Goal: Task Accomplishment & Management: Complete application form

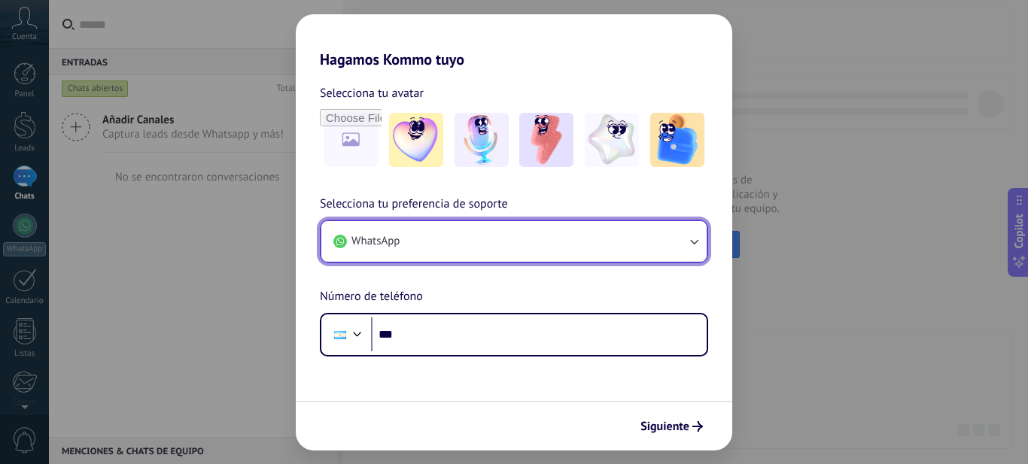
click at [695, 239] on icon "button" at bounding box center [693, 241] width 15 height 15
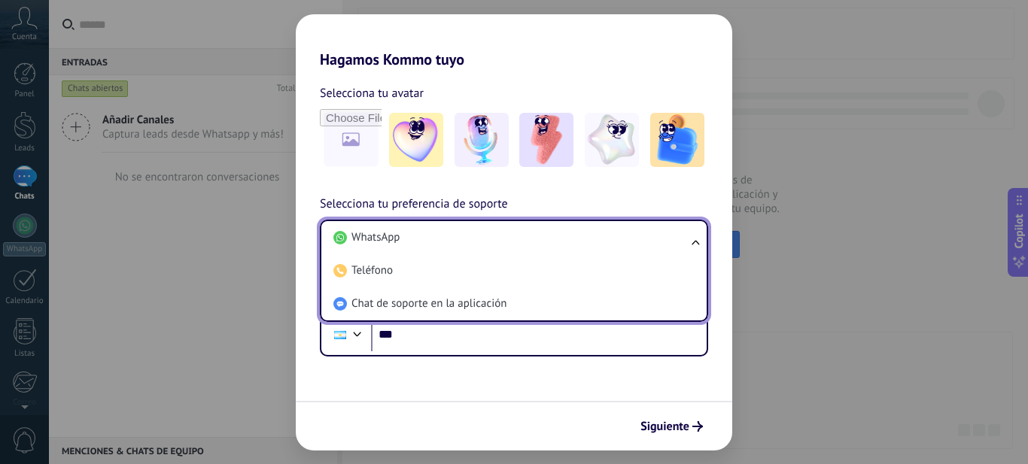
click at [695, 239] on ul "WhatsApp Teléfono Chat de soporte en la aplicación" at bounding box center [514, 271] width 388 height 102
click at [696, 245] on ul "WhatsApp Teléfono Chat de soporte en la aplicación" at bounding box center [514, 271] width 388 height 102
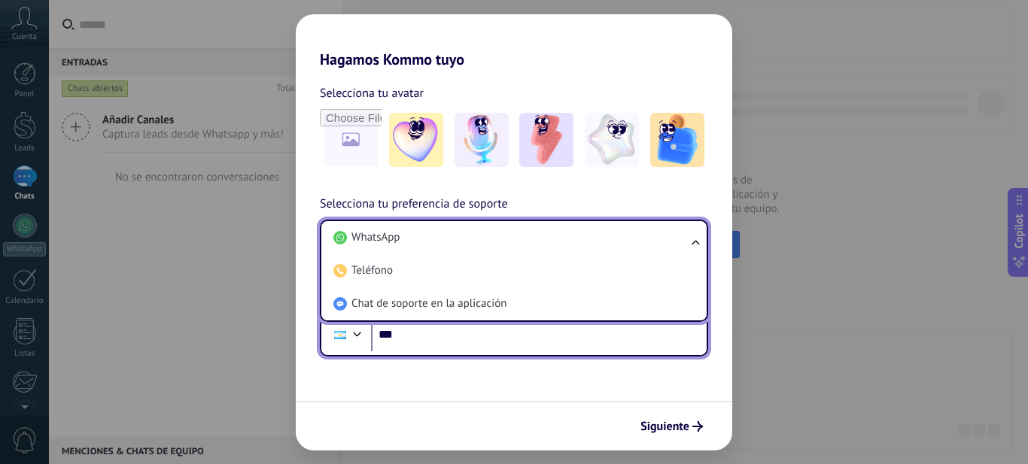
click at [438, 336] on input "***" at bounding box center [539, 335] width 336 height 35
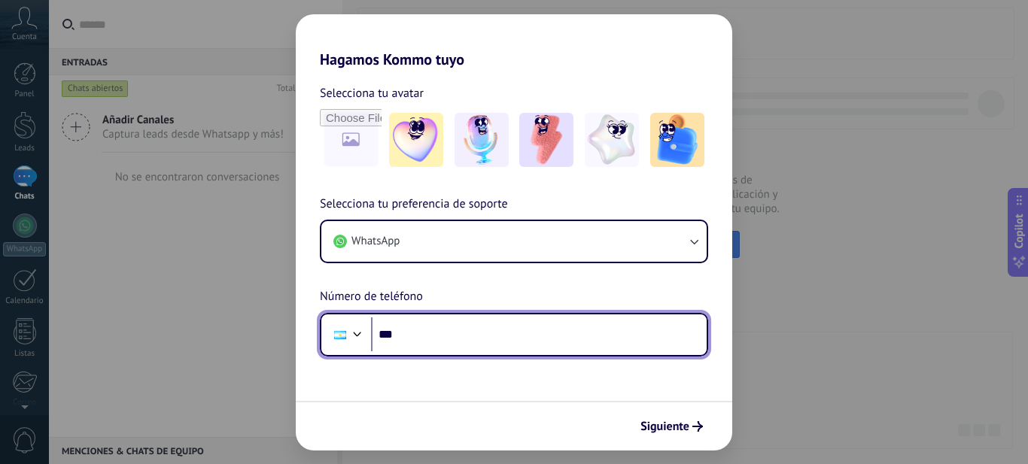
click at [437, 333] on input "***" at bounding box center [539, 335] width 336 height 35
type input "**********"
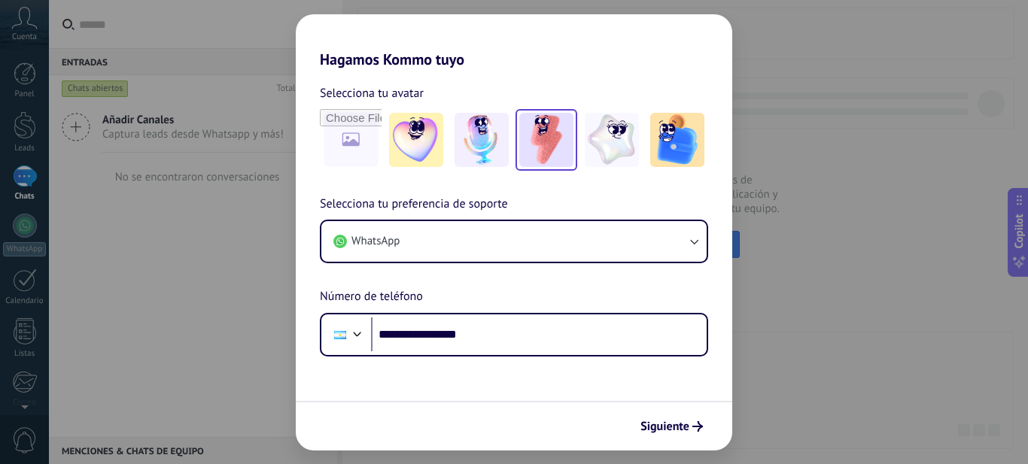
click at [545, 138] on img at bounding box center [546, 140] width 54 height 54
click at [677, 427] on span "Siguiente" at bounding box center [665, 427] width 49 height 11
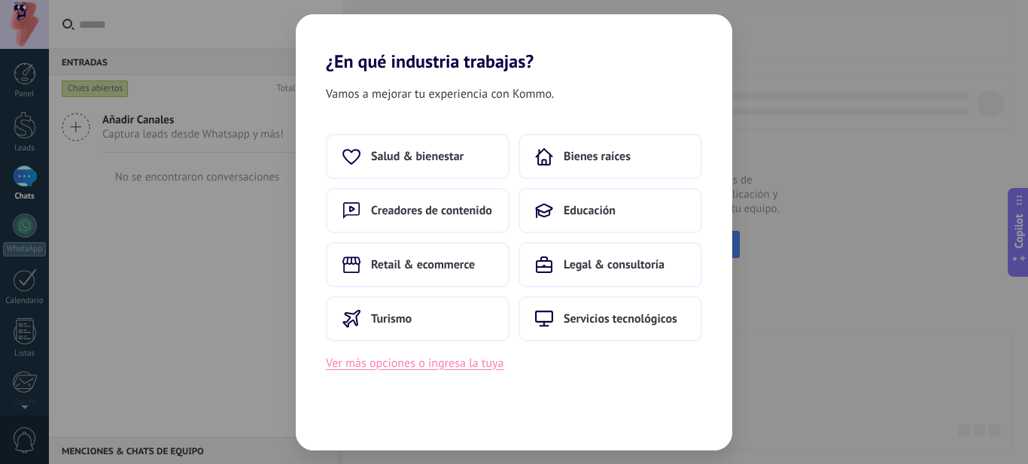
click at [425, 365] on button "Ver más opciones o ingresa la tuya" at bounding box center [415, 364] width 178 height 20
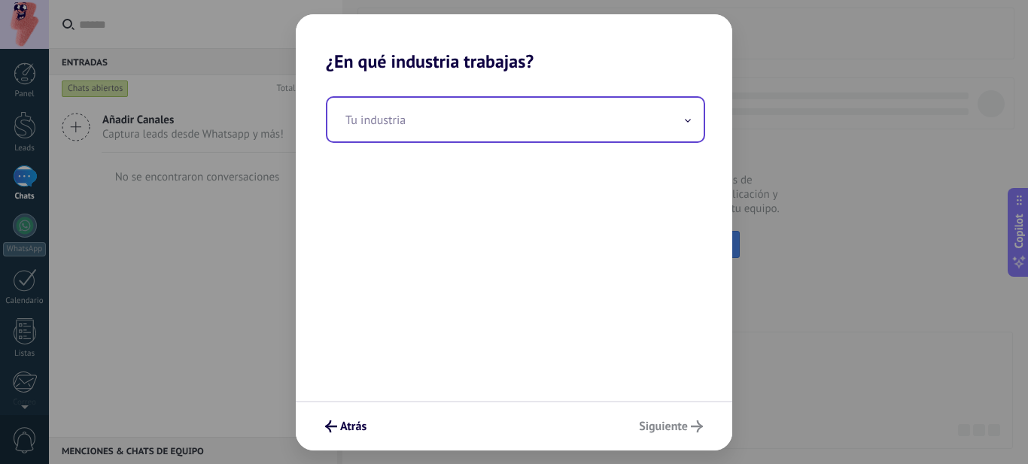
click at [689, 120] on icon at bounding box center [688, 121] width 6 height 4
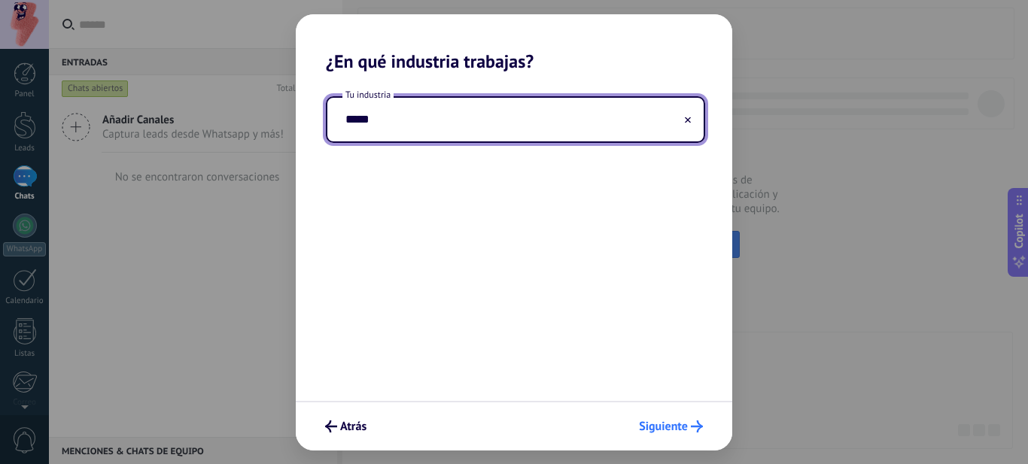
type input "*****"
click at [672, 428] on span "Siguiente" at bounding box center [663, 427] width 49 height 11
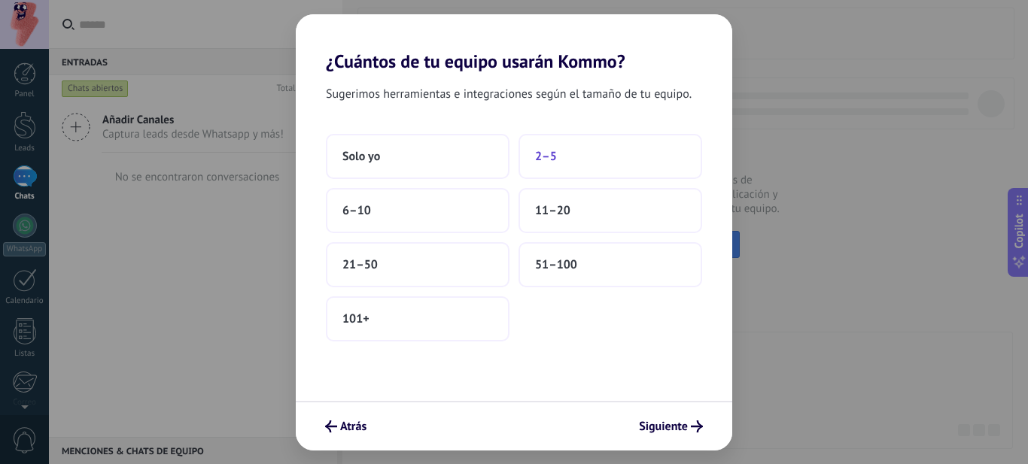
click at [549, 155] on span "2–5" at bounding box center [546, 156] width 22 height 15
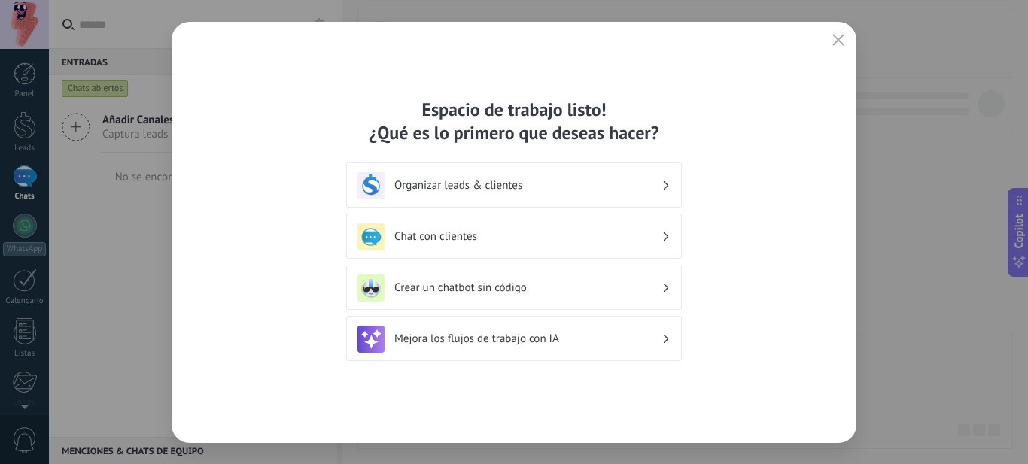
click at [533, 184] on h3 "Organizar leads & clientes" at bounding box center [527, 185] width 267 height 14
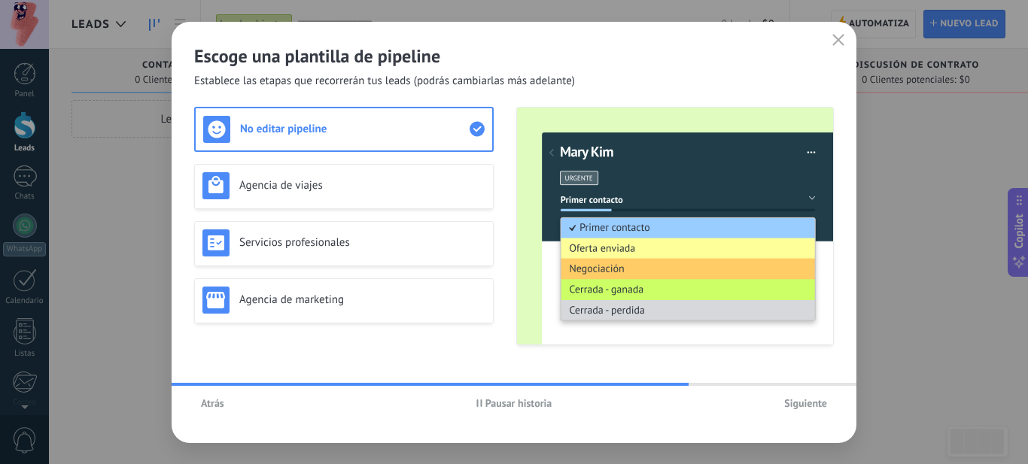
click at [805, 402] on span "Siguiente" at bounding box center [805, 403] width 43 height 11
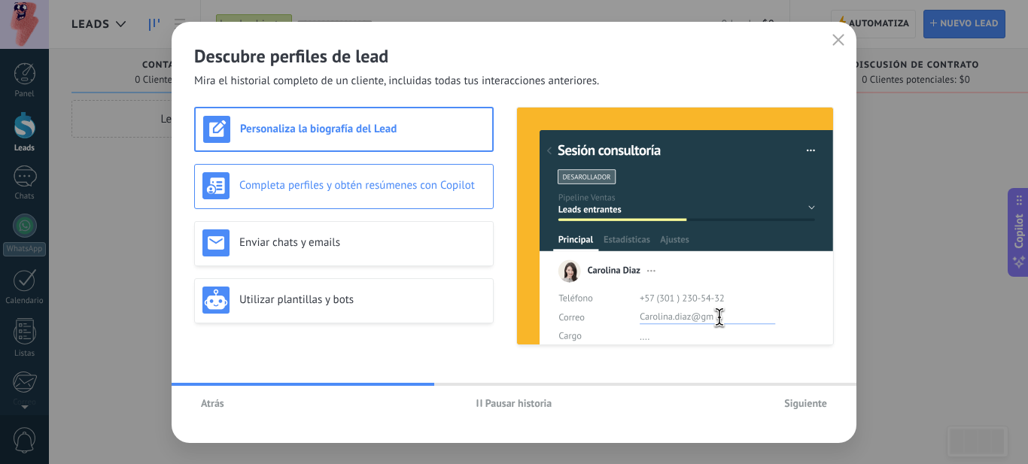
click at [388, 184] on h3 "Completa perfiles y obtén resúmenes con Copilot" at bounding box center [362, 185] width 246 height 14
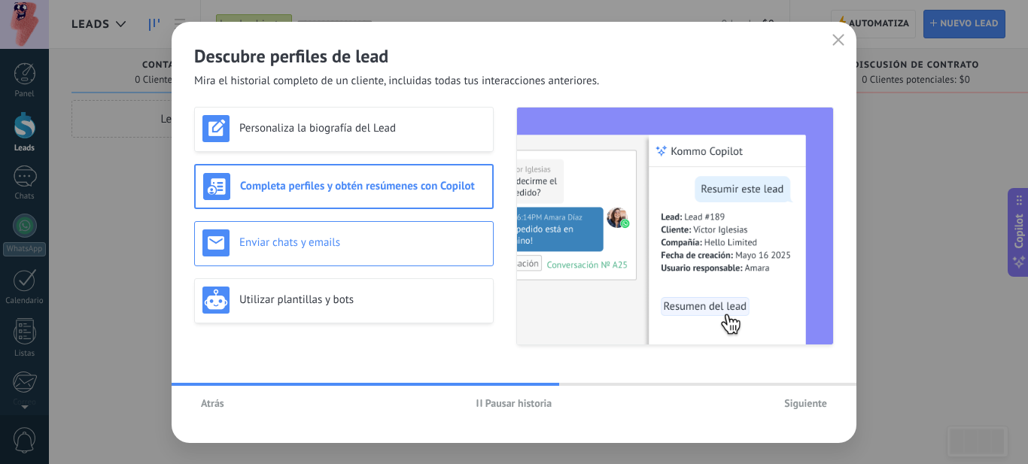
click at [320, 241] on h3 "Enviar chats y emails" at bounding box center [362, 243] width 246 height 14
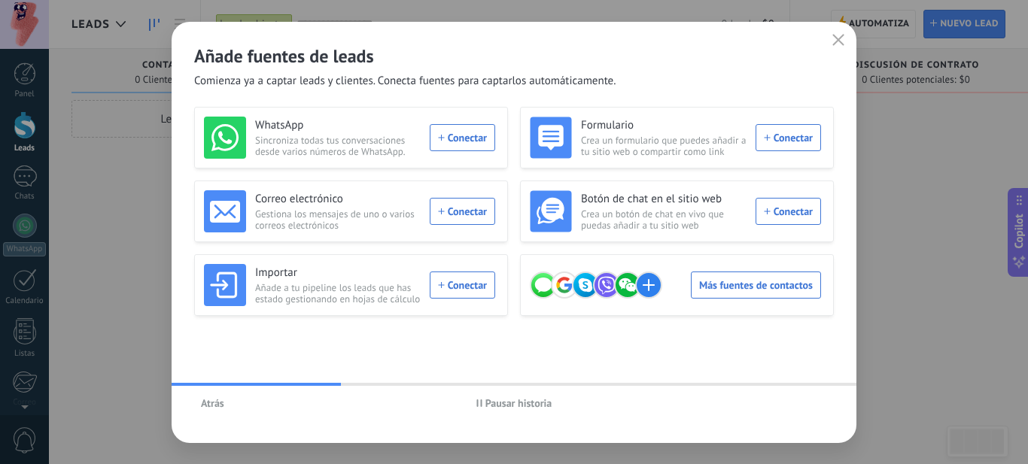
click at [507, 401] on span "Pausar historia" at bounding box center [519, 403] width 67 height 11
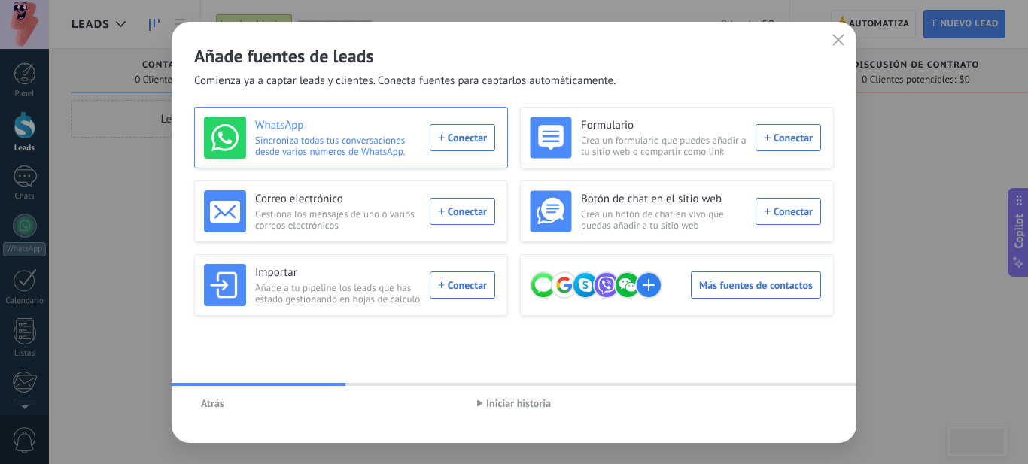
click at [466, 139] on div "WhatsApp Sincroniza todas tus conversaciones desde varios números de WhatsApp. …" at bounding box center [349, 138] width 291 height 42
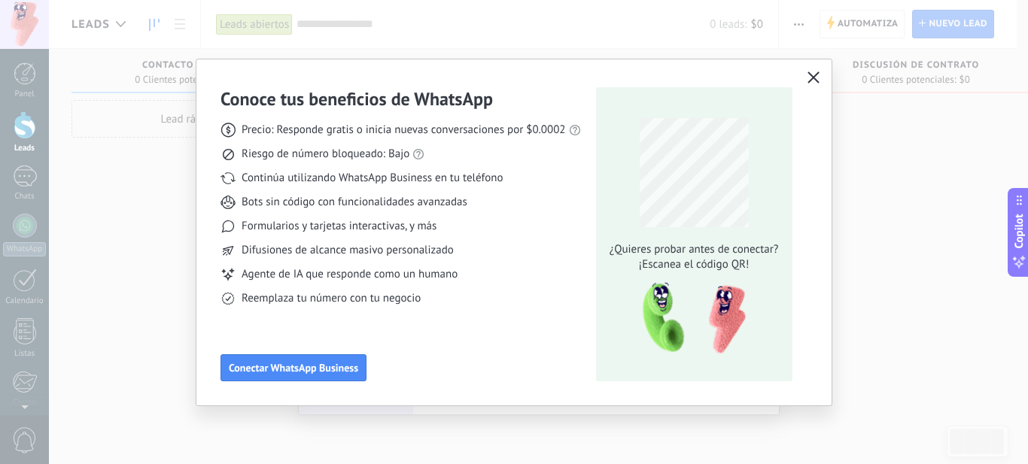
click at [817, 75] on icon "button" at bounding box center [814, 78] width 12 height 12
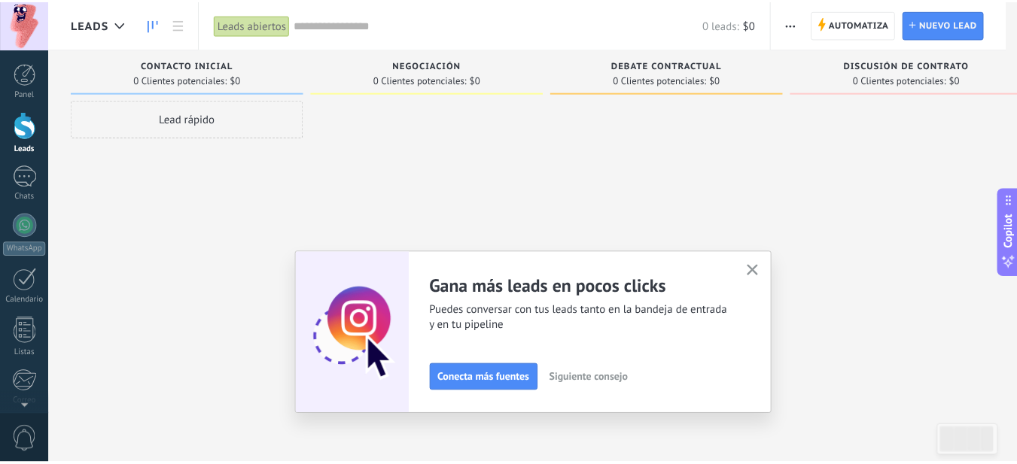
scroll to position [162, 0]
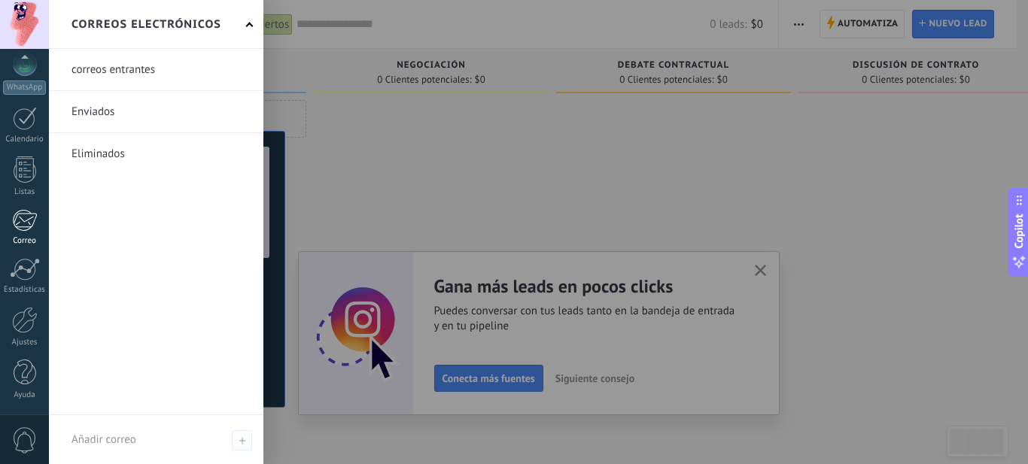
click at [16, 219] on div at bounding box center [24, 220] width 25 height 23
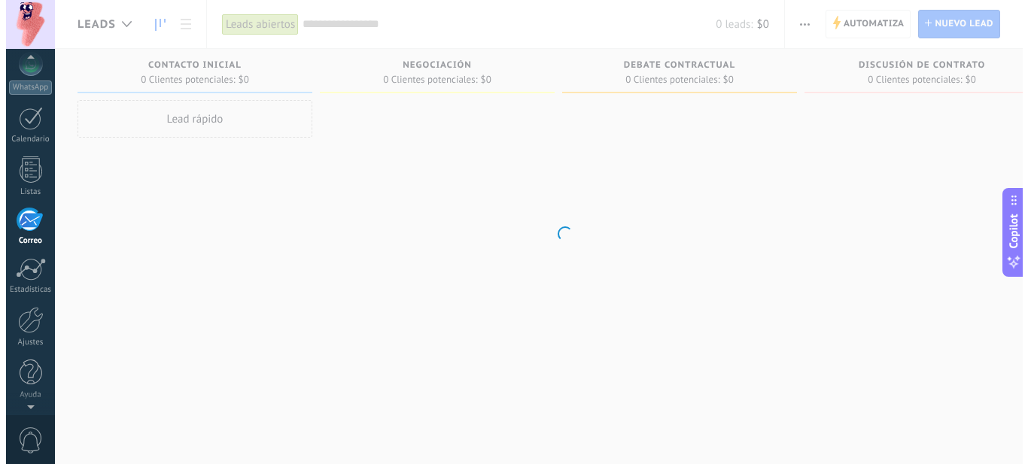
scroll to position [146, 0]
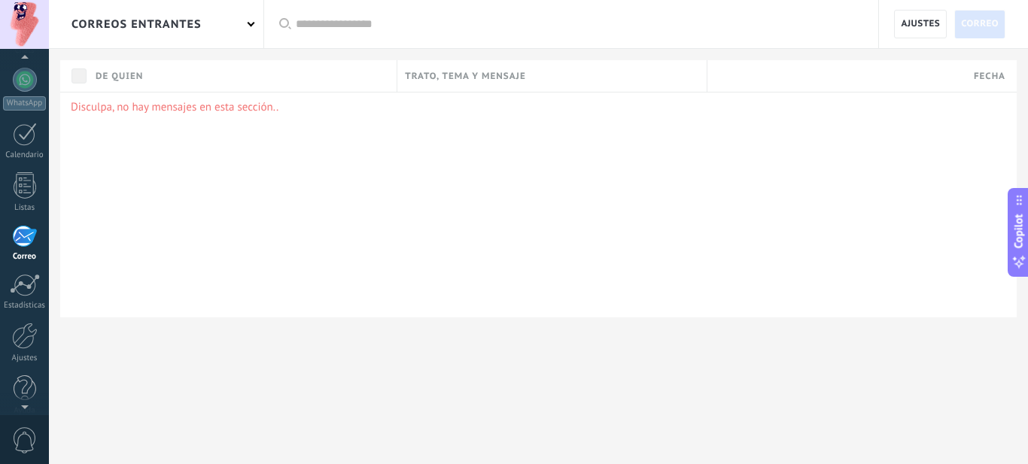
click at [249, 23] on span at bounding box center [252, 24] width 8 height 8
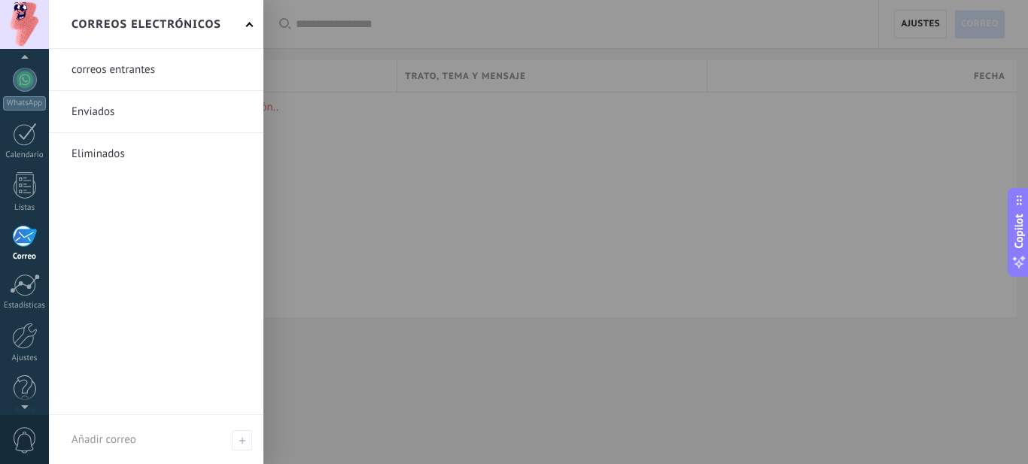
click at [375, 121] on div at bounding box center [563, 232] width 1028 height 464
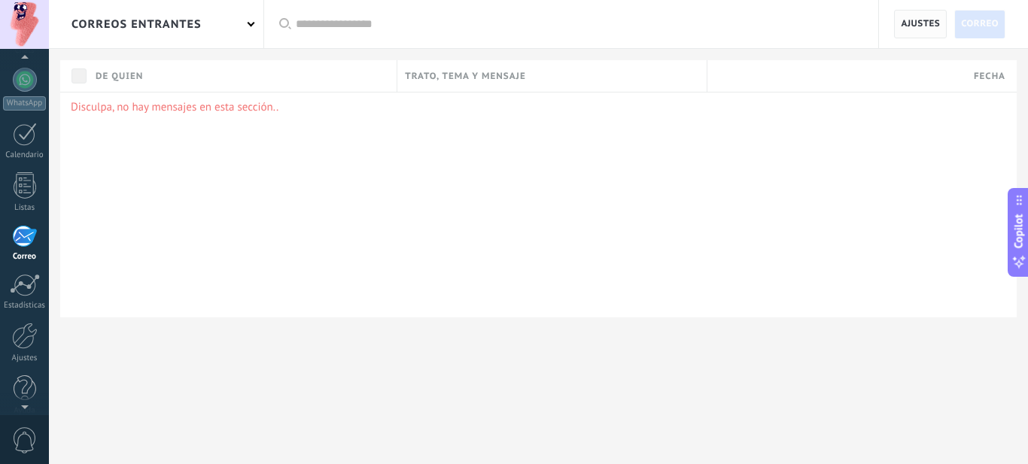
click at [926, 19] on span "Ajustes" at bounding box center [920, 24] width 39 height 27
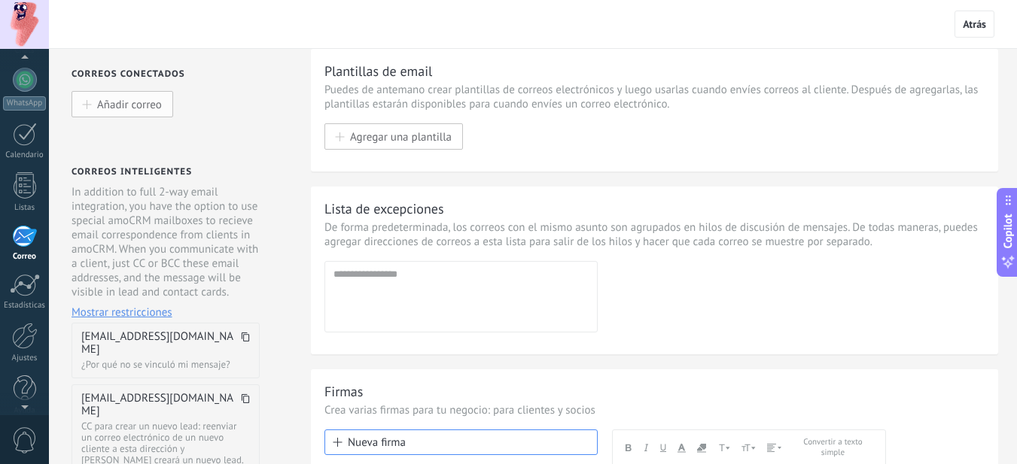
click at [136, 103] on span "Añadir correo" at bounding box center [129, 104] width 65 height 13
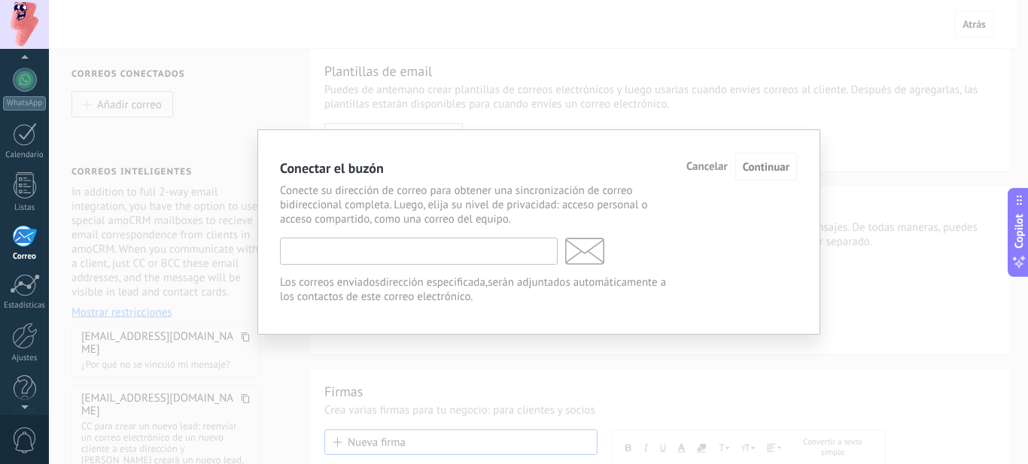
click at [391, 248] on input "text" at bounding box center [419, 251] width 278 height 27
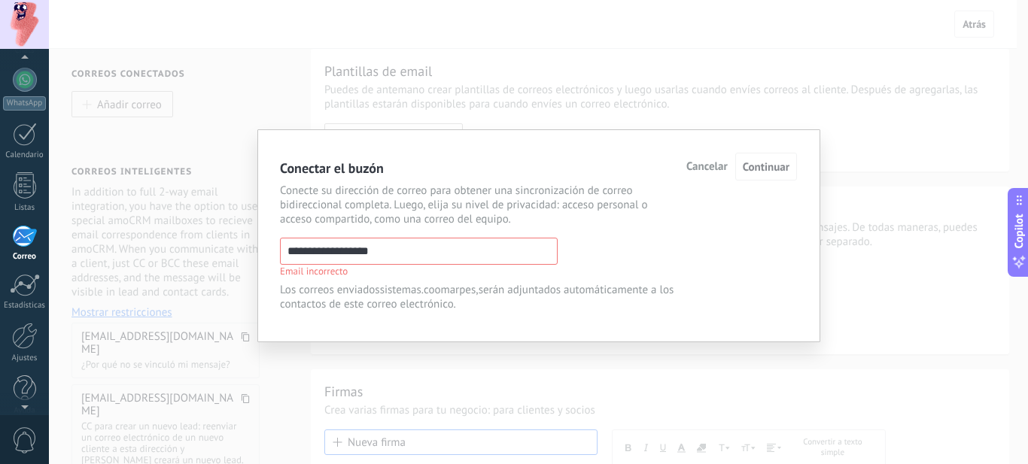
type input "**********"
click at [699, 170] on span "Cancelar" at bounding box center [706, 167] width 41 height 11
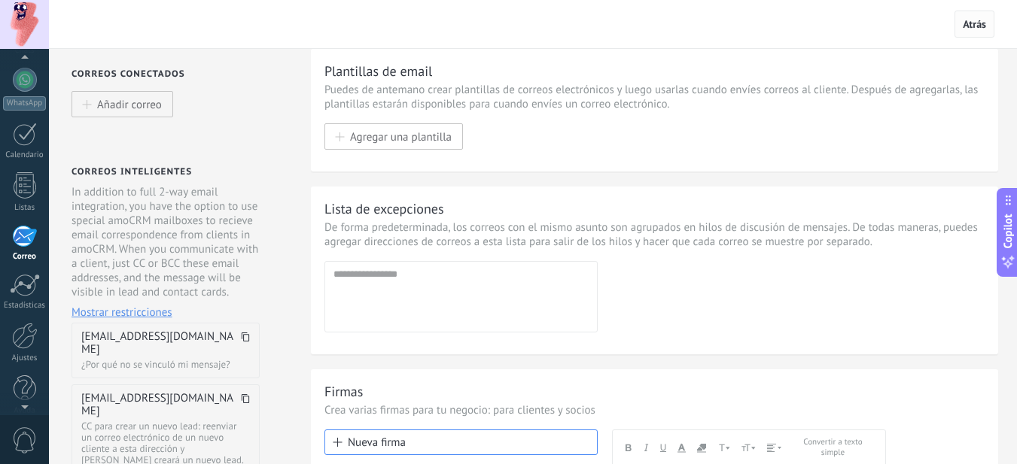
click at [976, 24] on span "Atrás" at bounding box center [974, 24] width 23 height 14
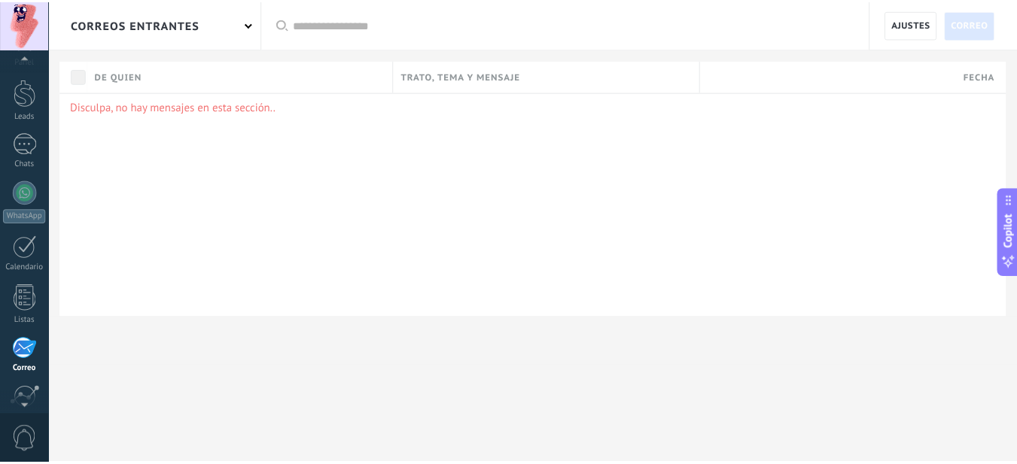
scroll to position [17, 0]
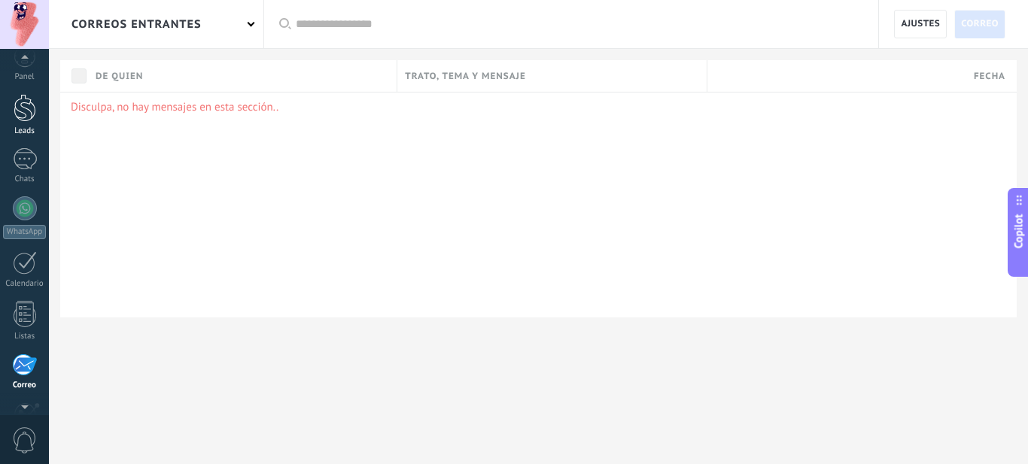
click at [28, 108] on div at bounding box center [25, 108] width 23 height 28
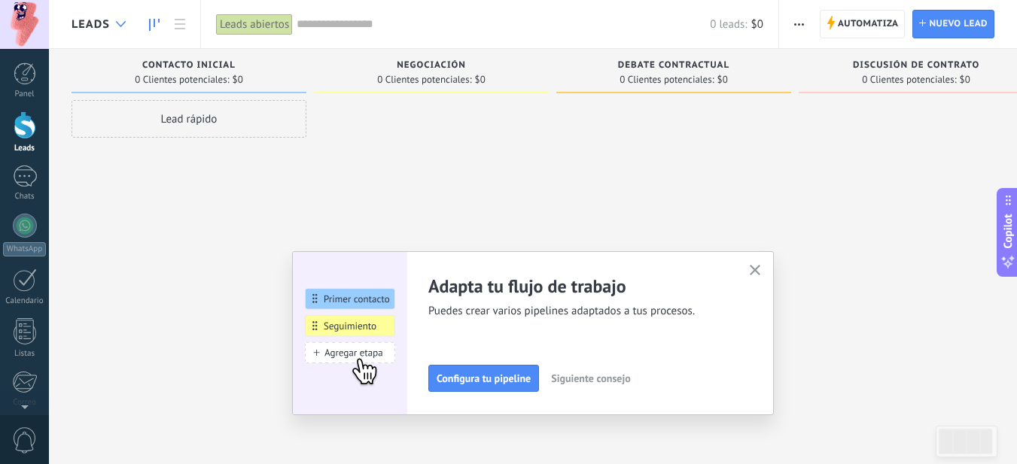
click at [122, 23] on icon at bounding box center [121, 24] width 10 height 6
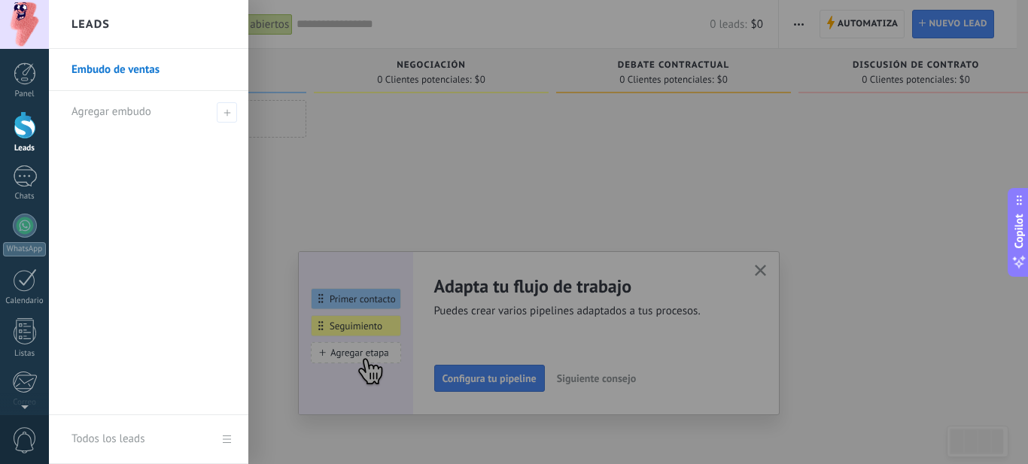
click at [122, 23] on div "Leads" at bounding box center [148, 24] width 199 height 49
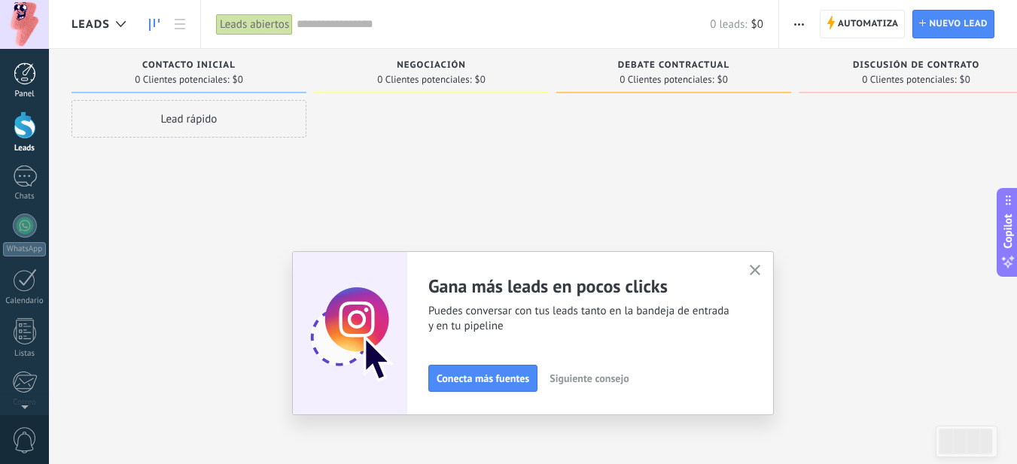
click at [19, 73] on div at bounding box center [25, 73] width 23 height 23
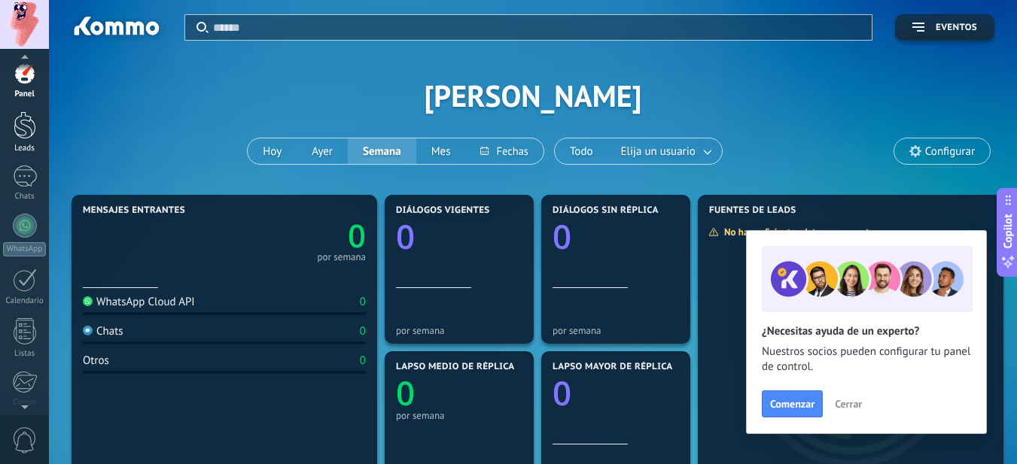
click at [25, 124] on div at bounding box center [25, 125] width 23 height 28
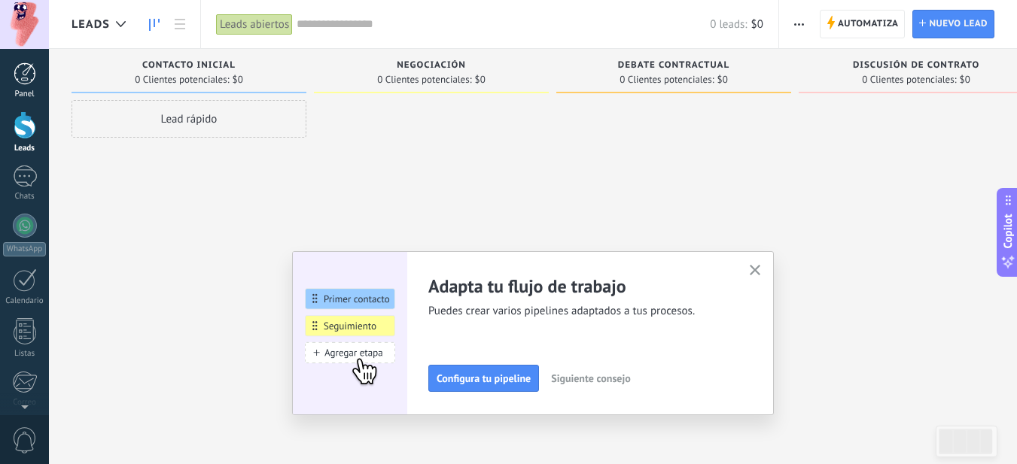
click at [28, 72] on div at bounding box center [25, 73] width 23 height 23
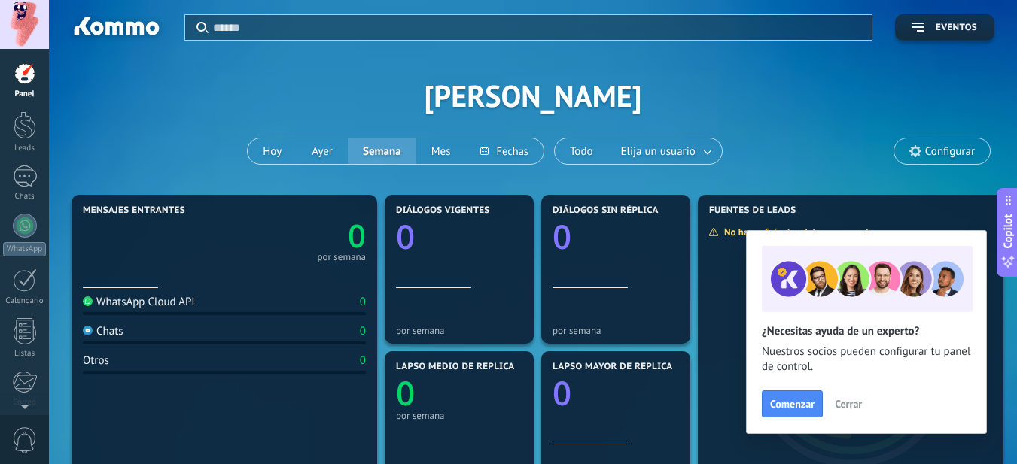
click at [848, 407] on span "Cerrar" at bounding box center [848, 404] width 27 height 11
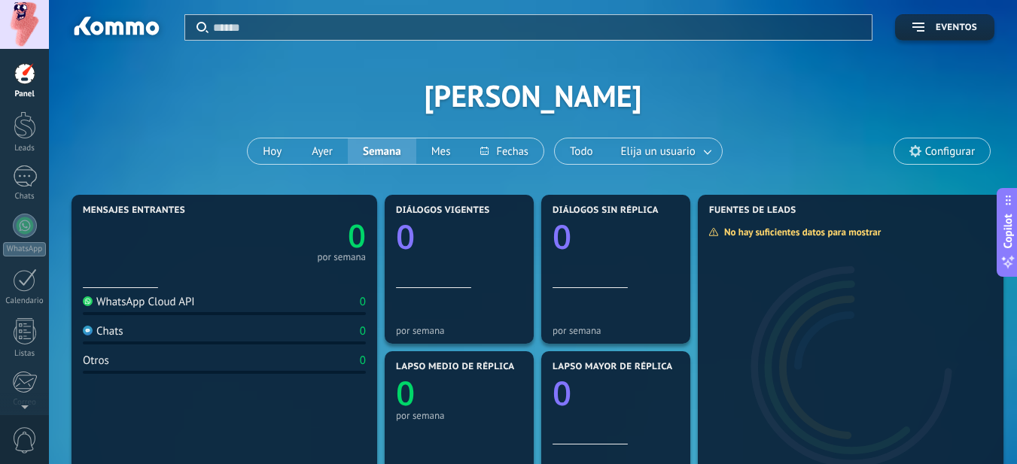
click at [949, 148] on span "Configurar" at bounding box center [950, 151] width 50 height 13
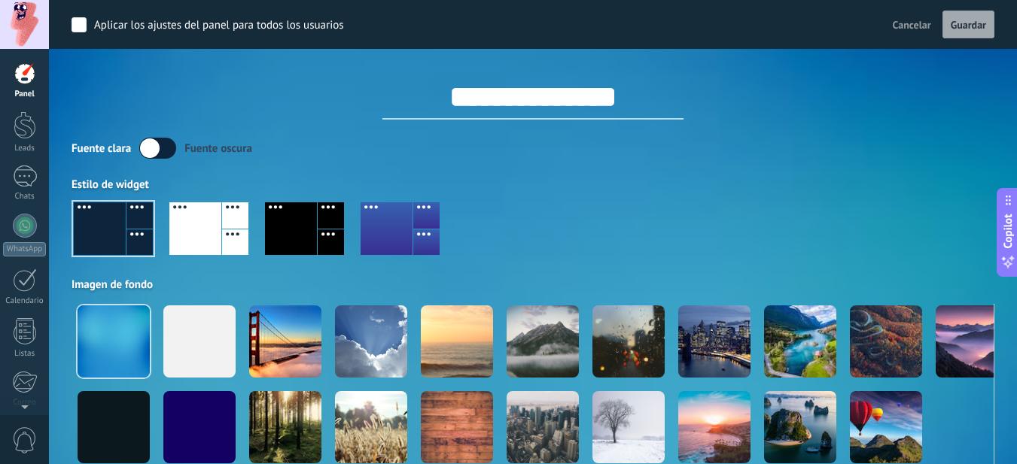
click at [903, 22] on span "Cancelar" at bounding box center [912, 25] width 38 height 14
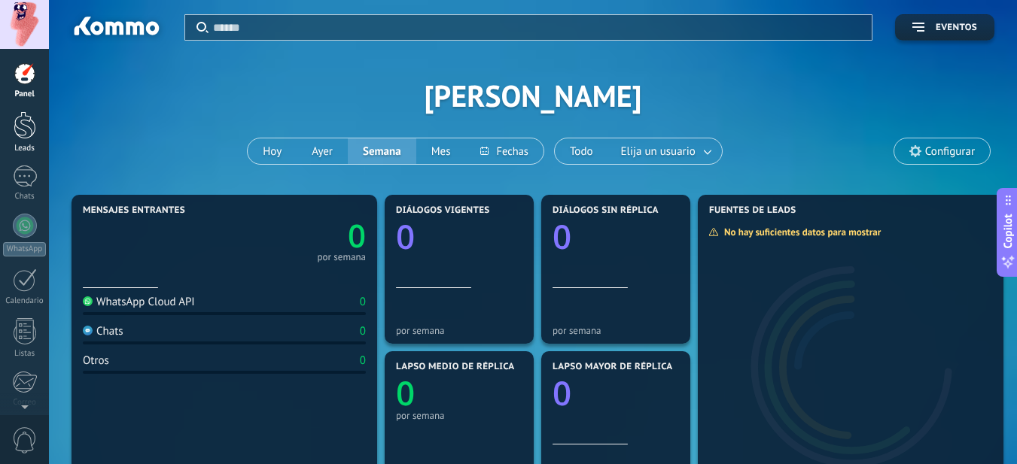
click at [20, 129] on div at bounding box center [25, 125] width 23 height 28
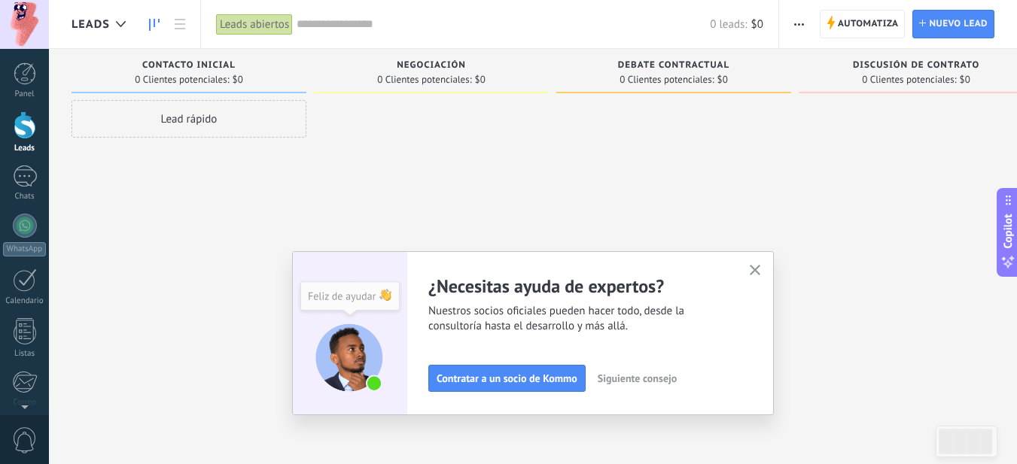
click at [758, 269] on icon "button" at bounding box center [755, 270] width 11 height 11
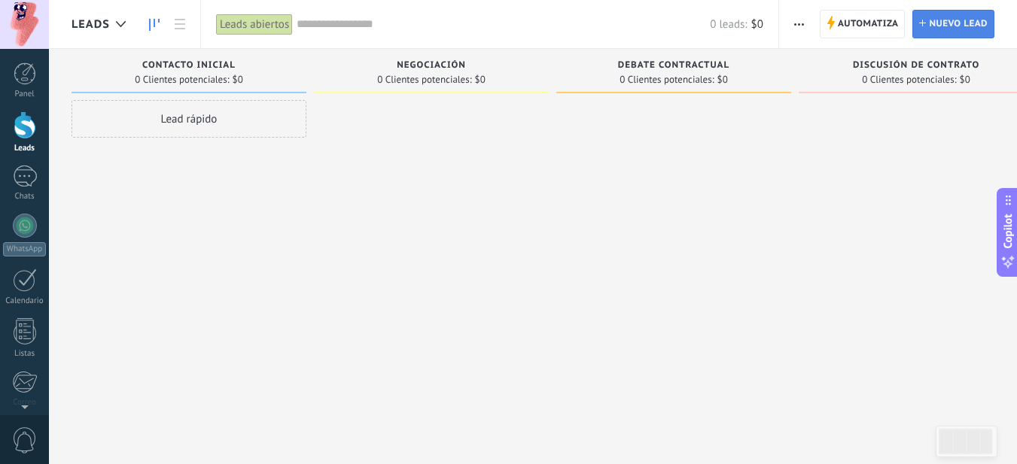
click at [954, 26] on span "Nuevo lead" at bounding box center [958, 24] width 59 height 27
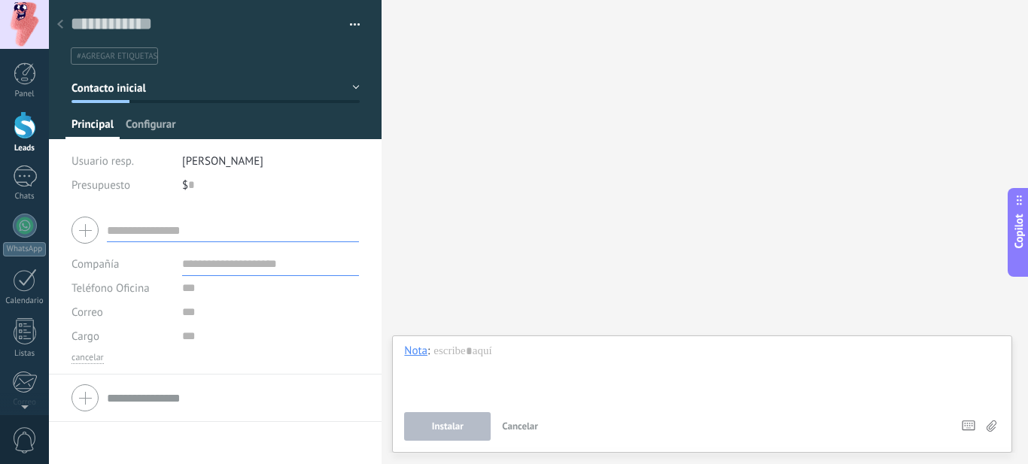
click at [154, 126] on span "Configurar" at bounding box center [151, 128] width 50 height 22
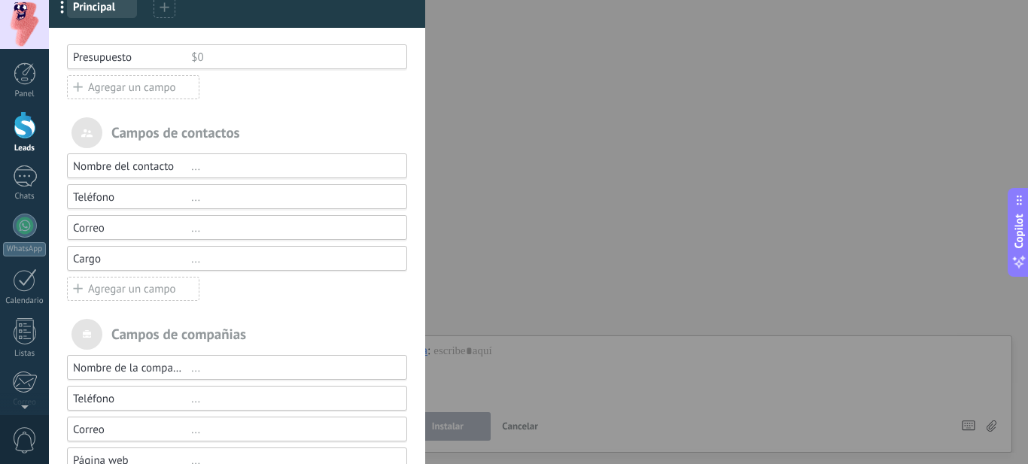
scroll to position [126, 0]
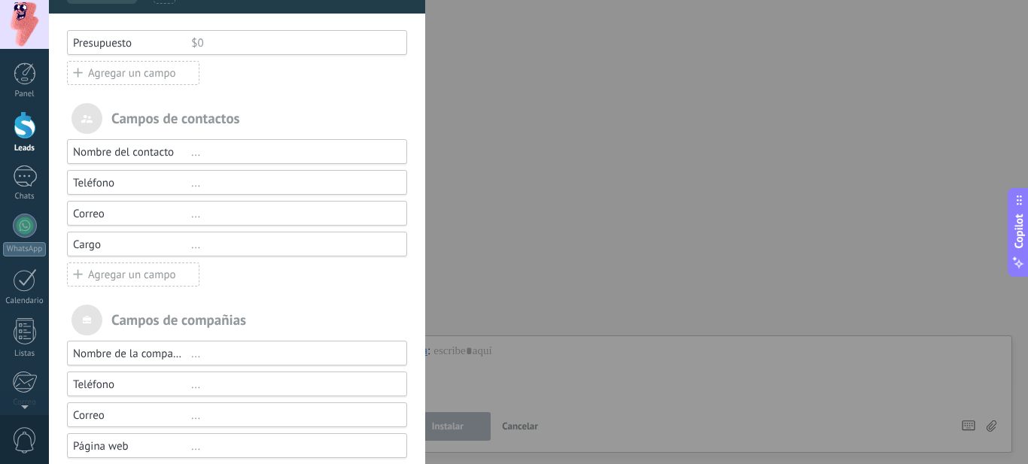
click at [148, 278] on div "Agregar un campo" at bounding box center [133, 275] width 132 height 24
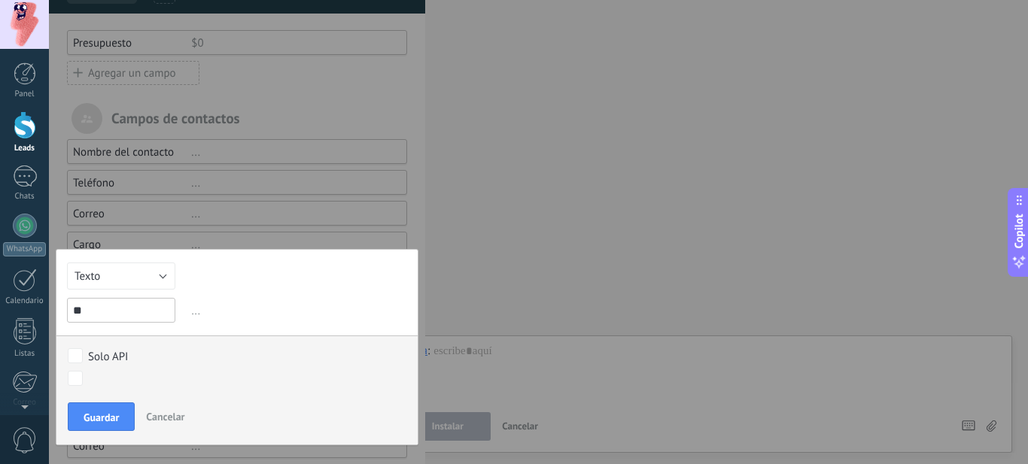
type input "*"
type input "**********"
click at [193, 314] on span "..." at bounding box center [297, 311] width 219 height 25
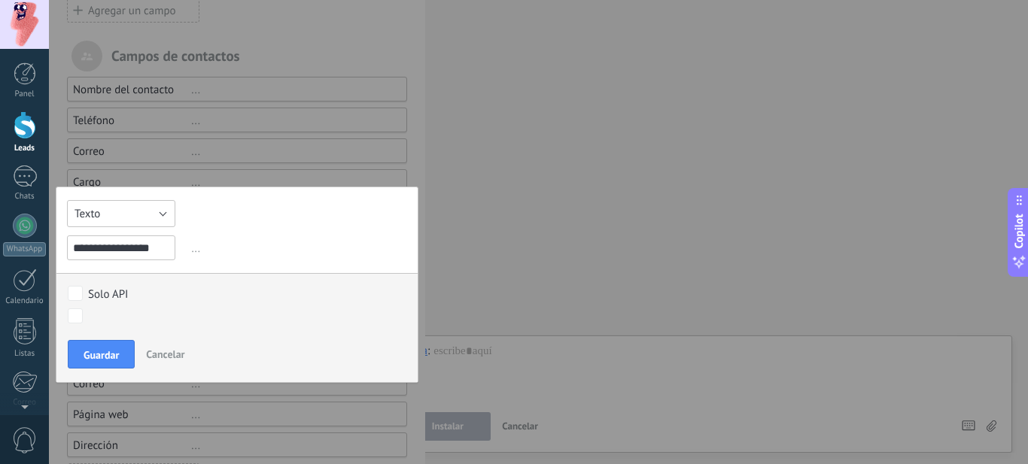
click at [161, 213] on button "Texto" at bounding box center [121, 213] width 108 height 27
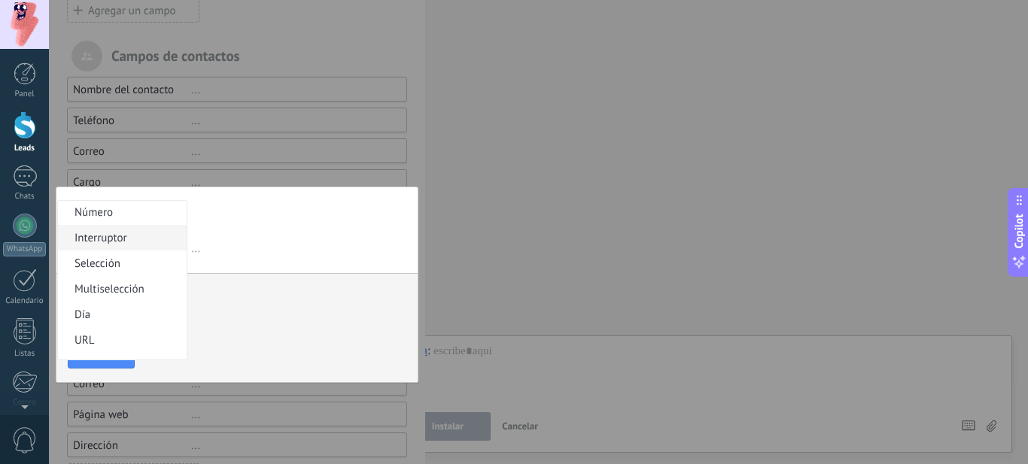
scroll to position [29, 0]
click at [116, 237] on span "Interruptor" at bounding box center [120, 236] width 124 height 14
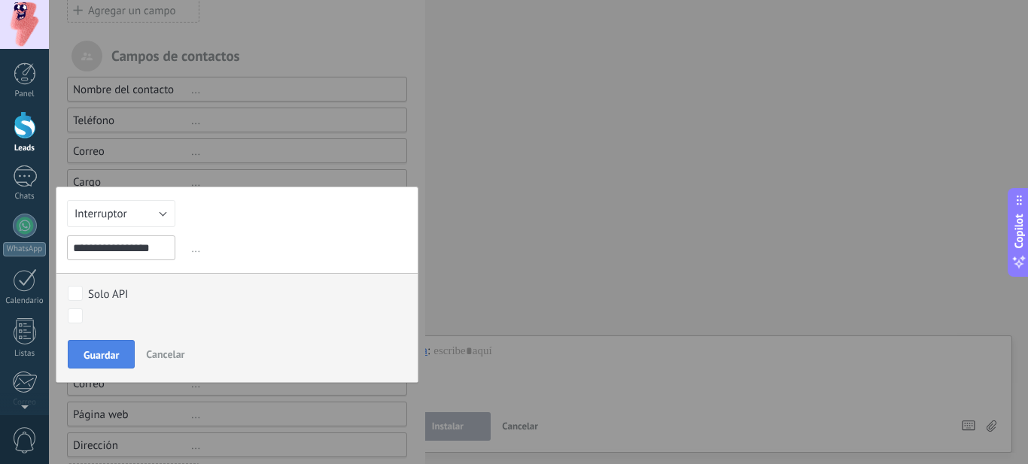
click at [108, 352] on span "Guardar" at bounding box center [101, 355] width 35 height 11
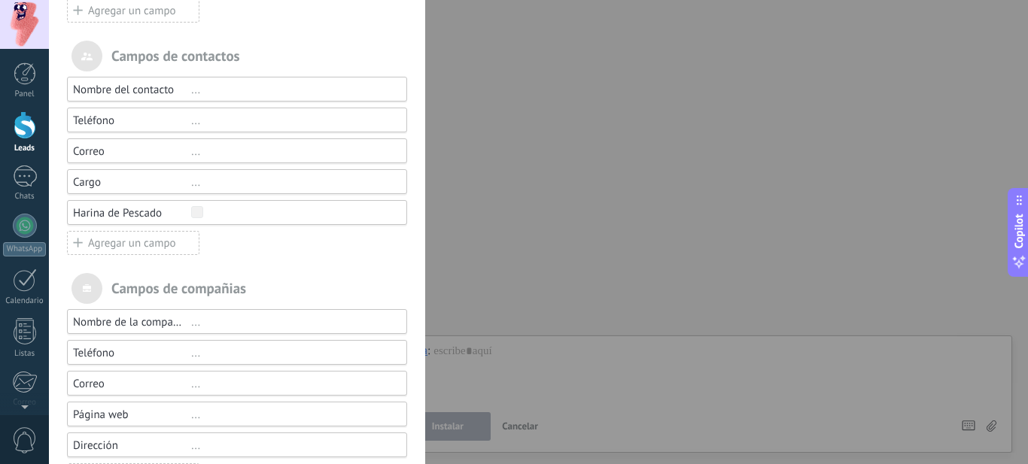
click at [257, 214] on div at bounding box center [292, 213] width 202 height 14
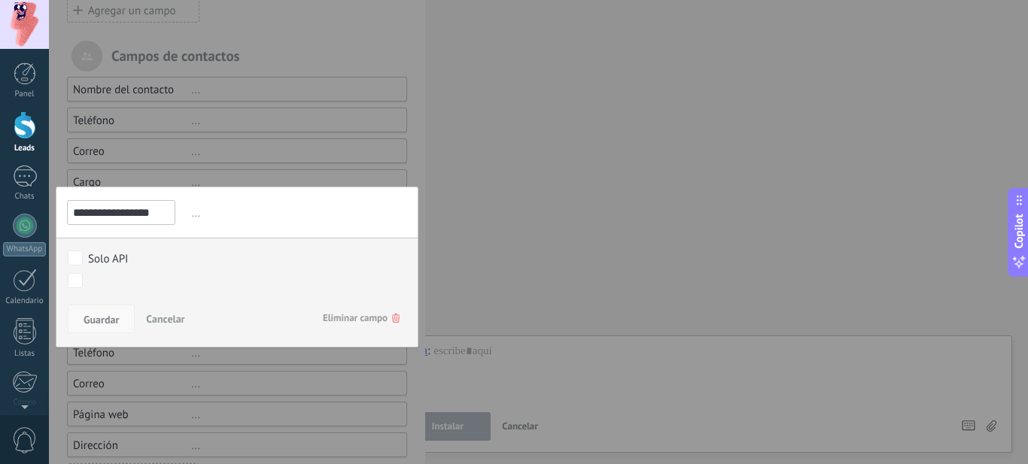
click at [102, 319] on span "Guardar" at bounding box center [101, 320] width 35 height 11
click at [161, 315] on span "Cancelar" at bounding box center [165, 319] width 38 height 14
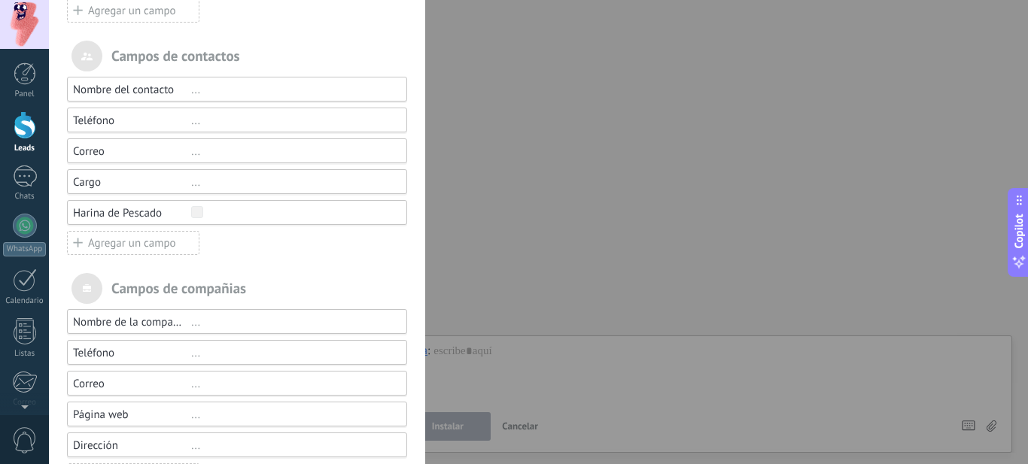
click at [141, 245] on div "Agregar un campo" at bounding box center [133, 243] width 132 height 24
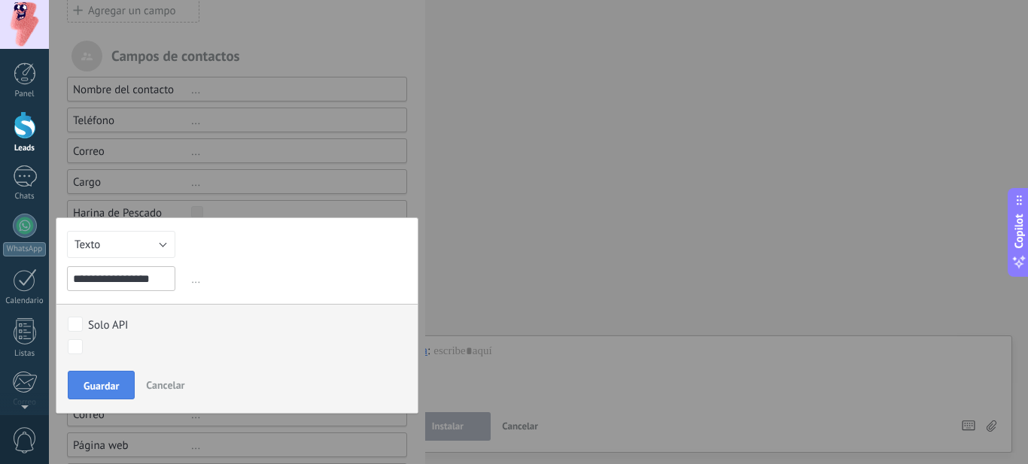
type input "**********"
click at [107, 386] on span "Guardar" at bounding box center [101, 386] width 35 height 11
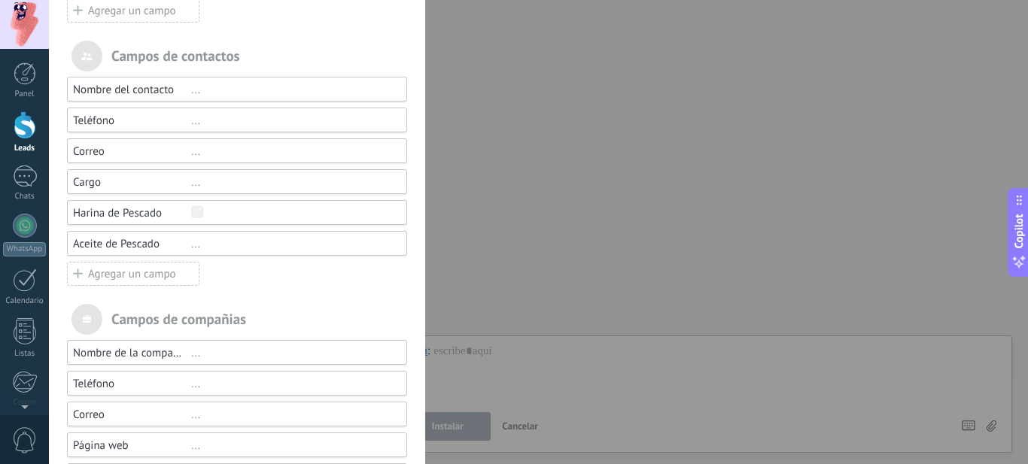
click at [193, 247] on div "..." at bounding box center [292, 244] width 202 height 14
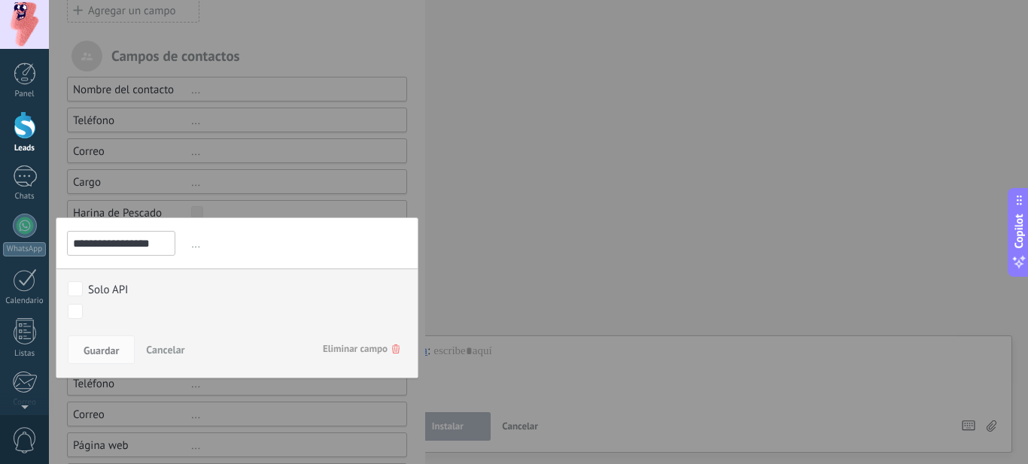
click at [193, 246] on span "..." at bounding box center [297, 244] width 219 height 25
click at [355, 348] on span "Eliminar campo" at bounding box center [361, 349] width 77 height 27
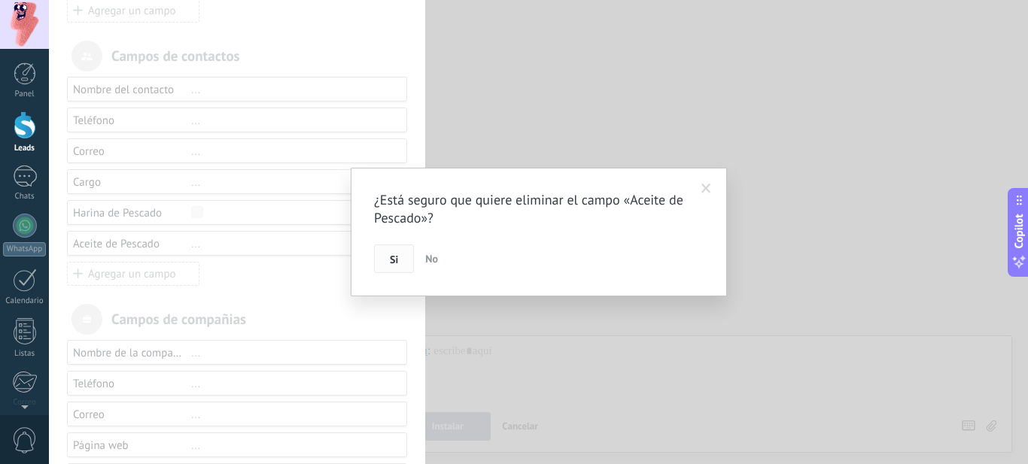
click at [393, 259] on span "Si" at bounding box center [394, 259] width 8 height 11
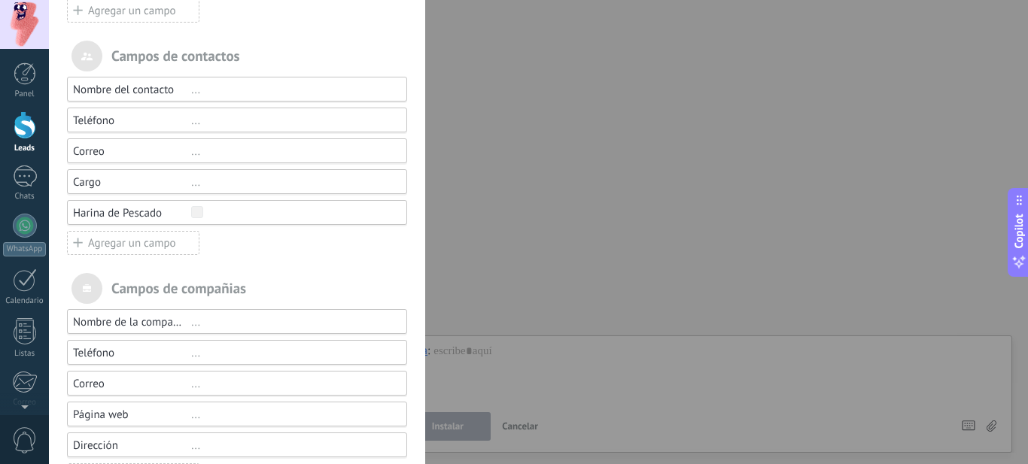
click at [129, 241] on div "Agregar un campo" at bounding box center [133, 243] width 132 height 24
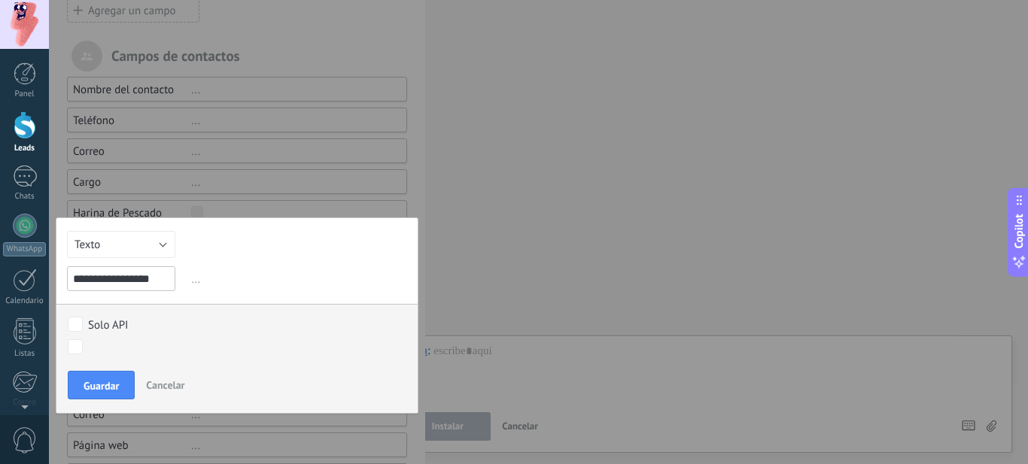
type input "**********"
click at [162, 242] on button "Texto" at bounding box center [121, 244] width 108 height 27
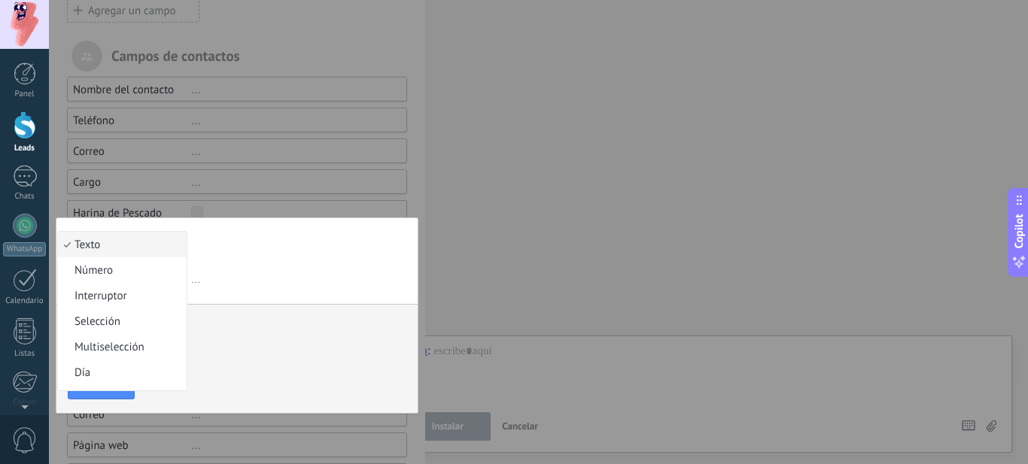
click at [117, 297] on span "Interruptor" at bounding box center [120, 296] width 124 height 14
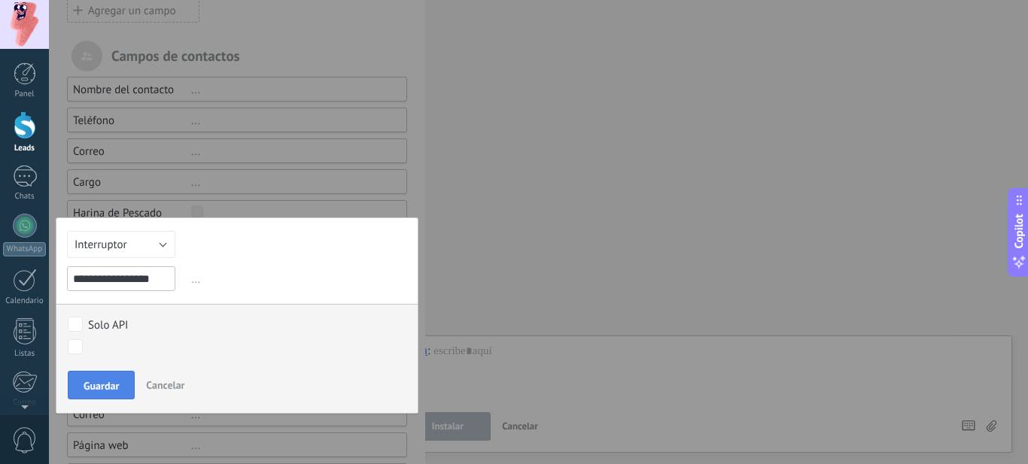
click at [102, 385] on span "Guardar" at bounding box center [101, 386] width 35 height 11
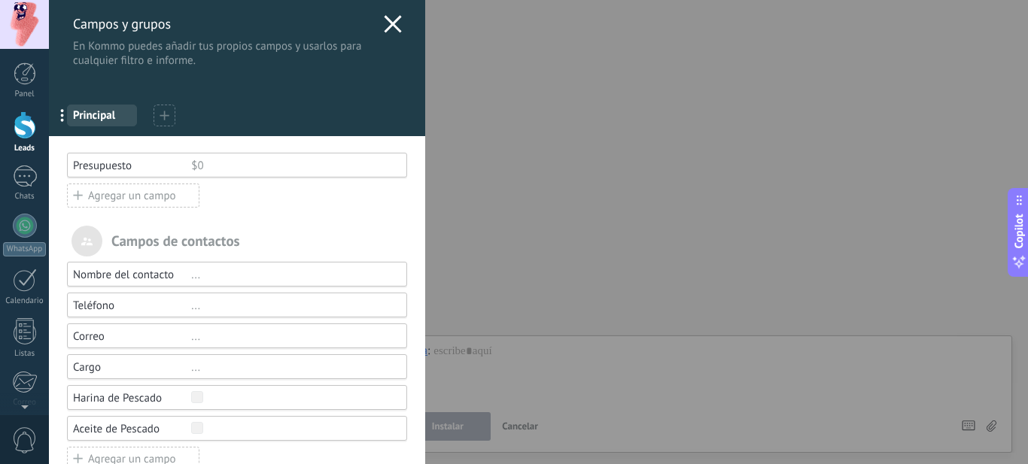
scroll to position [0, 0]
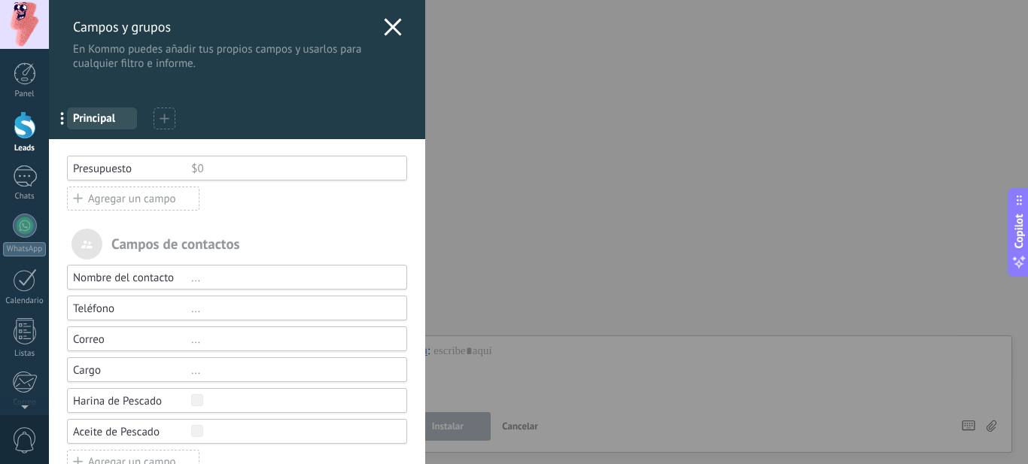
click at [391, 23] on use at bounding box center [392, 26] width 17 height 17
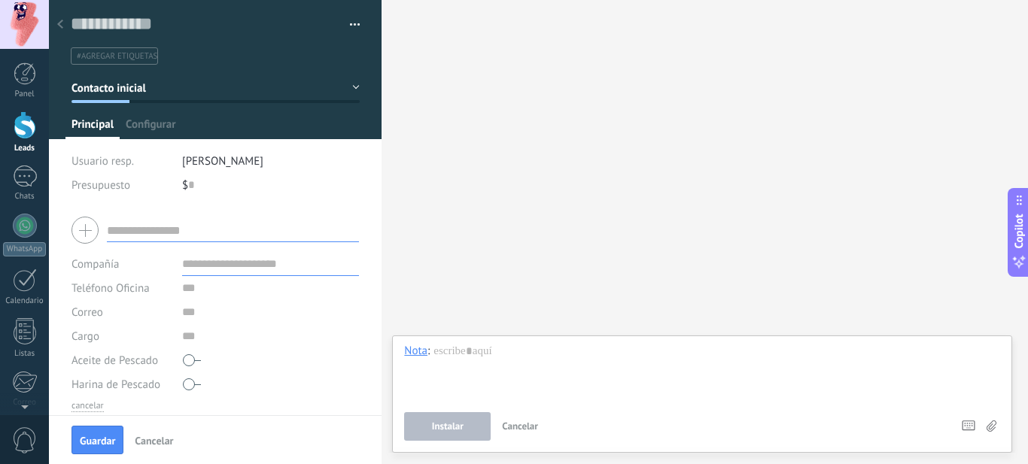
click at [106, 57] on span "#agregar etiquetas" at bounding box center [117, 56] width 81 height 11
click at [359, 60] on div "Guardar y crear Administrar etiquetas" at bounding box center [215, 32] width 333 height 65
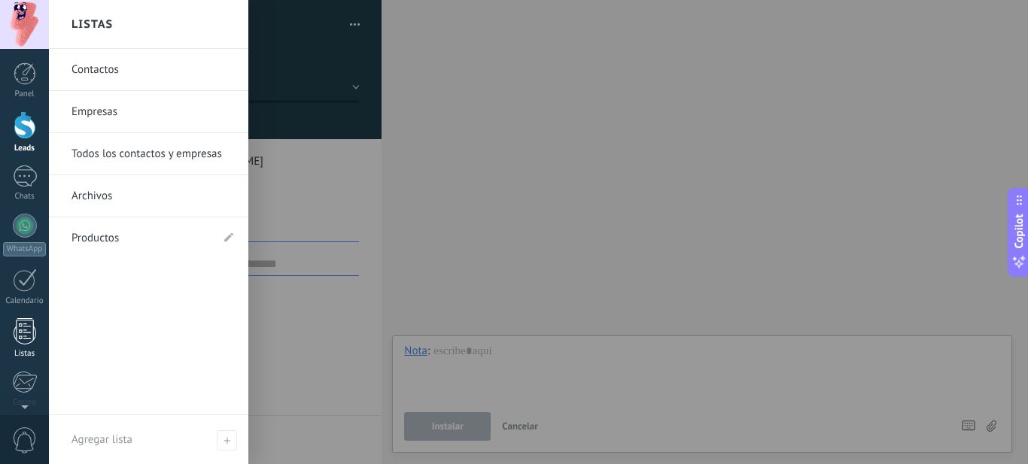
click at [19, 340] on div at bounding box center [25, 331] width 23 height 26
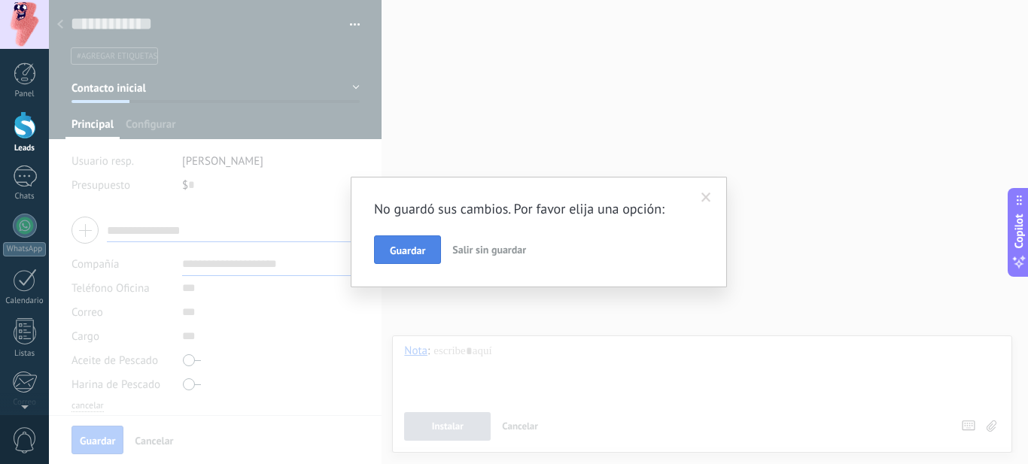
click at [412, 248] on span "Guardar" at bounding box center [407, 250] width 35 height 11
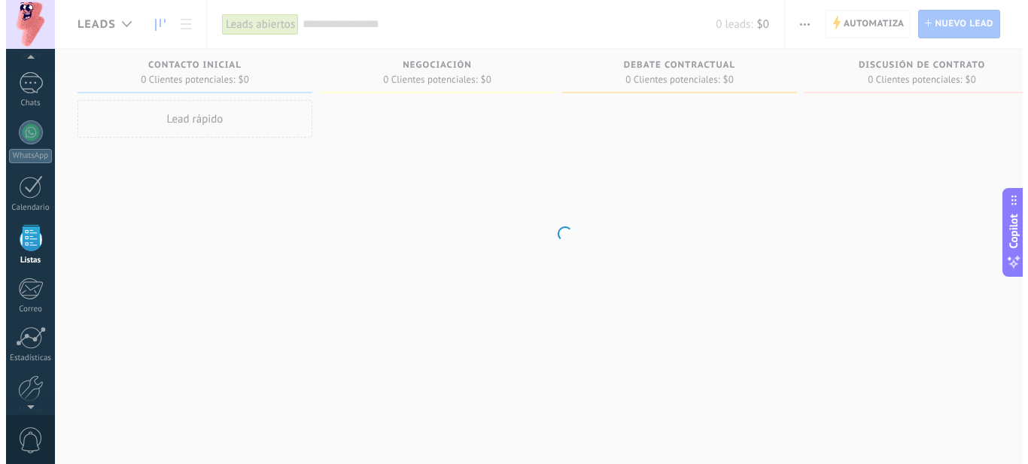
scroll to position [93, 0]
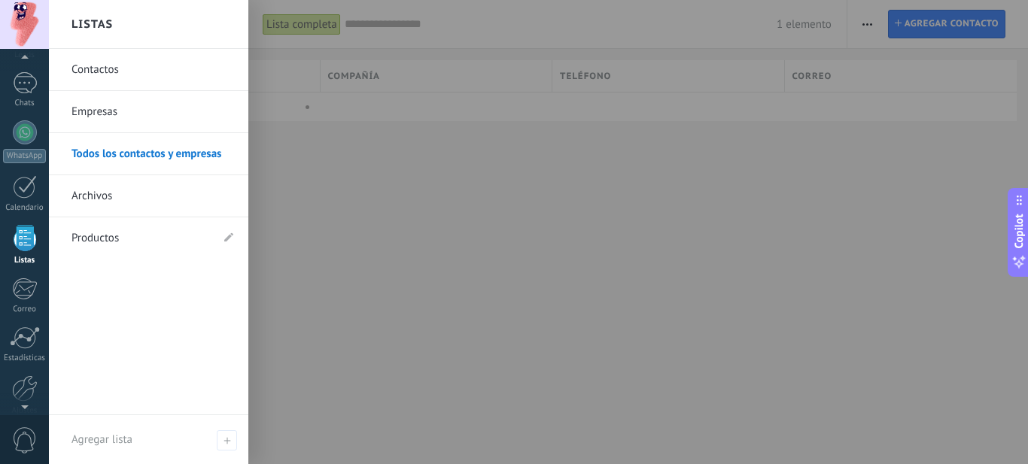
click at [25, 242] on div at bounding box center [25, 238] width 23 height 26
click at [109, 71] on link "Contactos" at bounding box center [153, 70] width 162 height 42
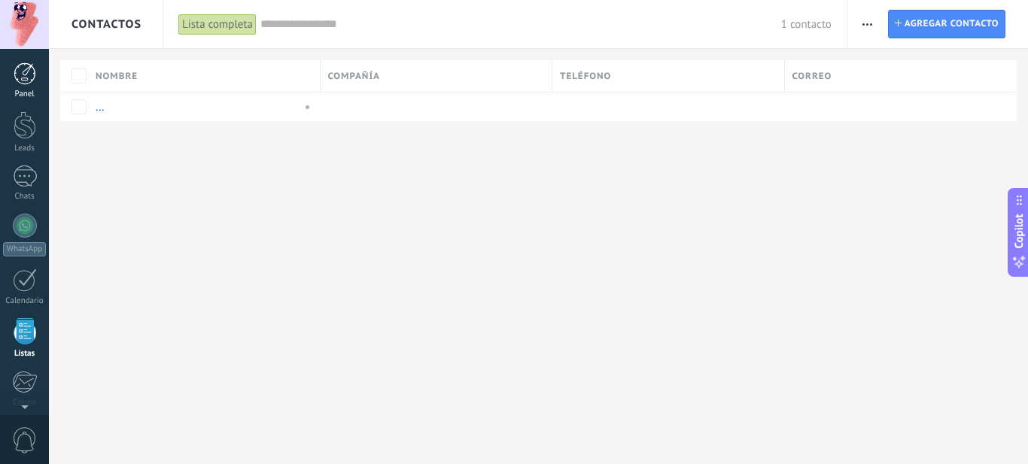
click at [23, 78] on div at bounding box center [25, 73] width 23 height 23
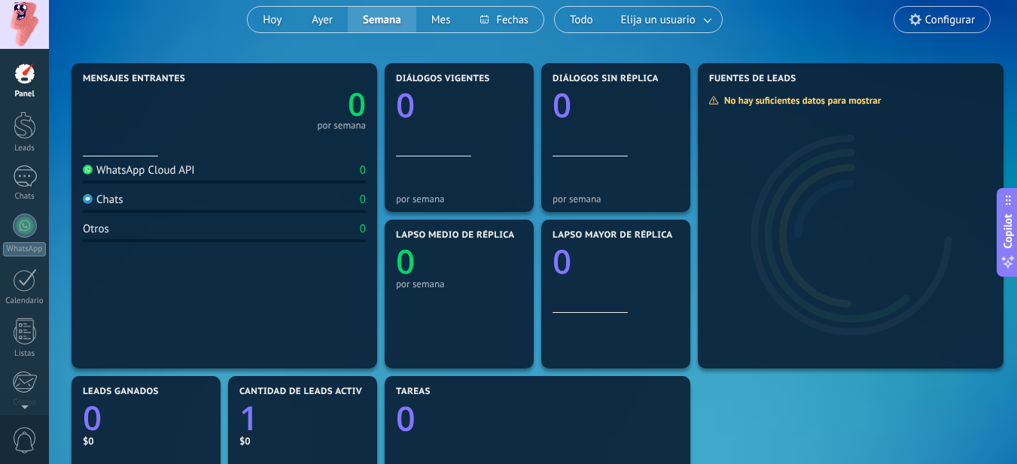
scroll to position [126, 0]
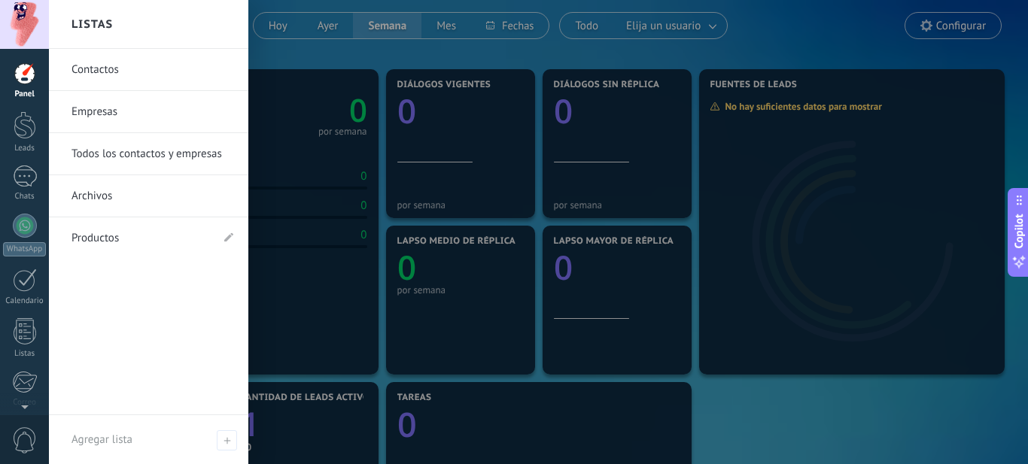
click at [114, 67] on link "Contactos" at bounding box center [153, 70] width 162 height 42
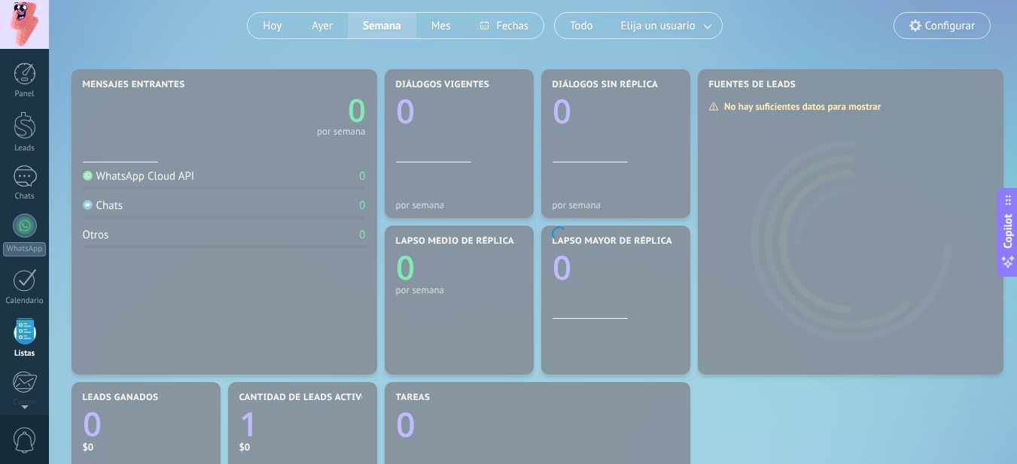
scroll to position [93, 0]
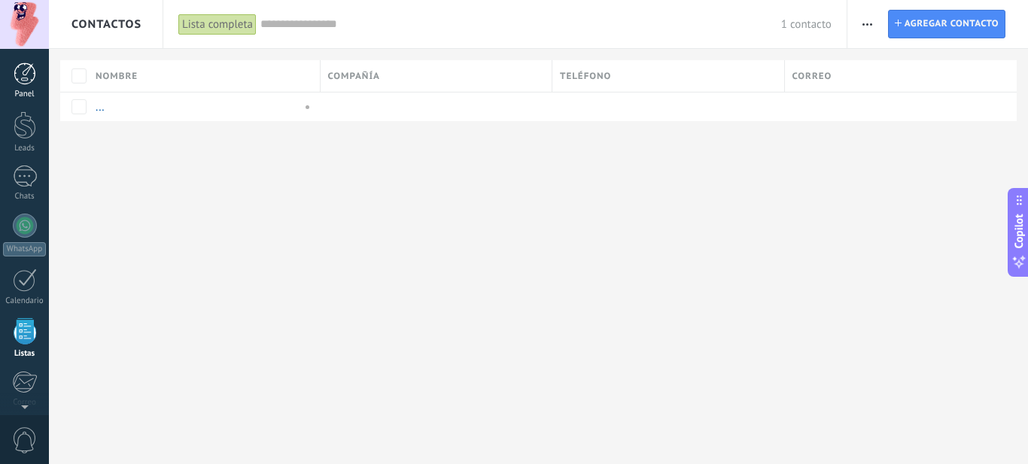
click at [29, 74] on div at bounding box center [25, 73] width 23 height 23
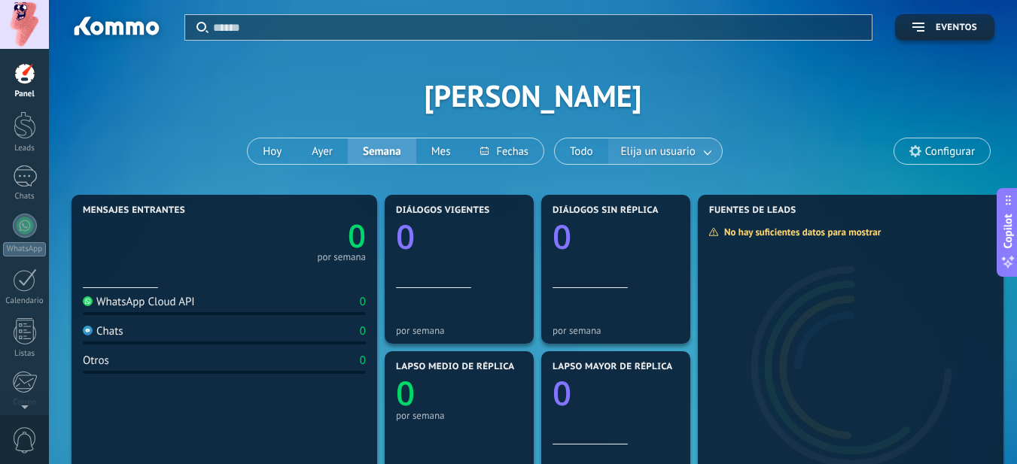
click at [707, 151] on link at bounding box center [708, 151] width 27 height 25
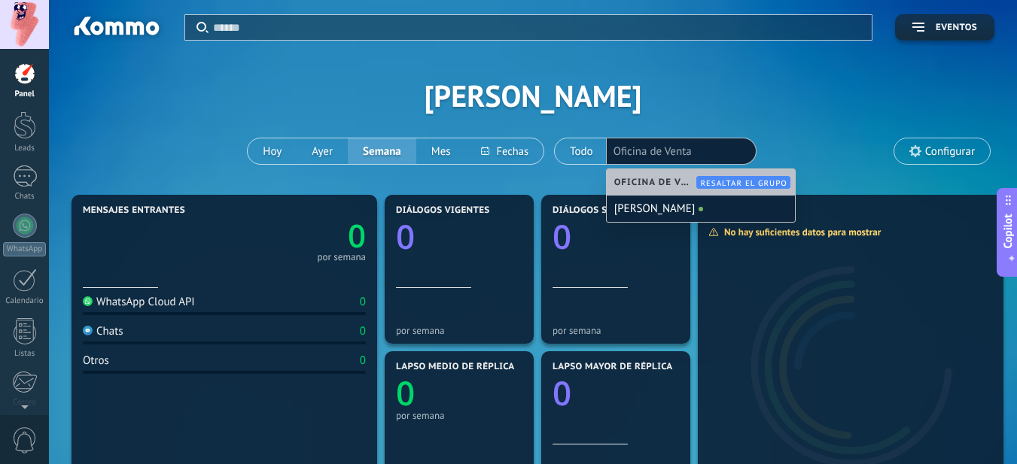
click at [712, 96] on div "Aplicar Eventos Jose Lopiccolo Hoy Ayer Semana Mes Todo Elija un usuario Oficin…" at bounding box center [533, 95] width 923 height 191
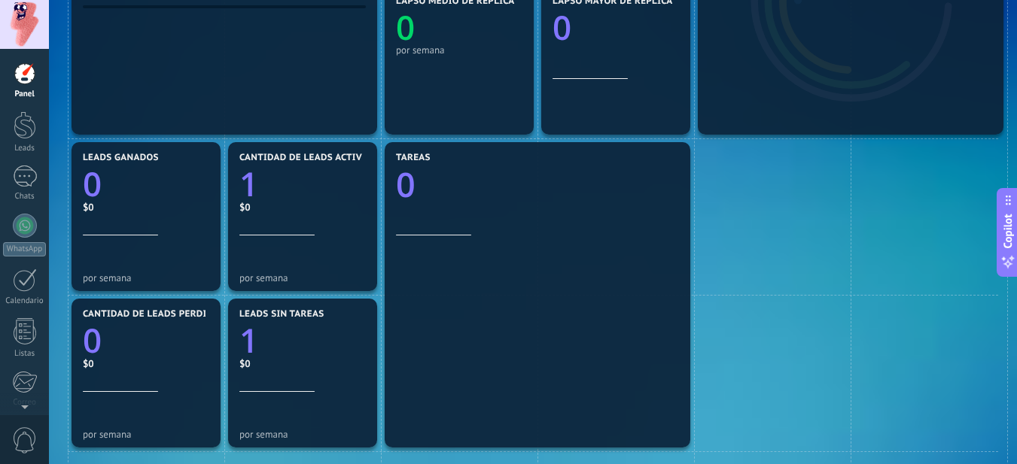
scroll to position [367, 0]
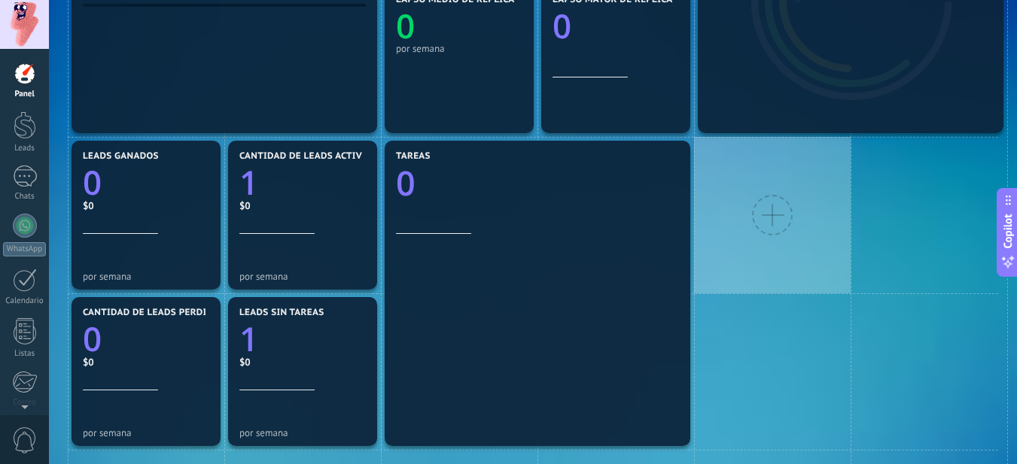
click at [775, 212] on div at bounding box center [772, 215] width 41 height 41
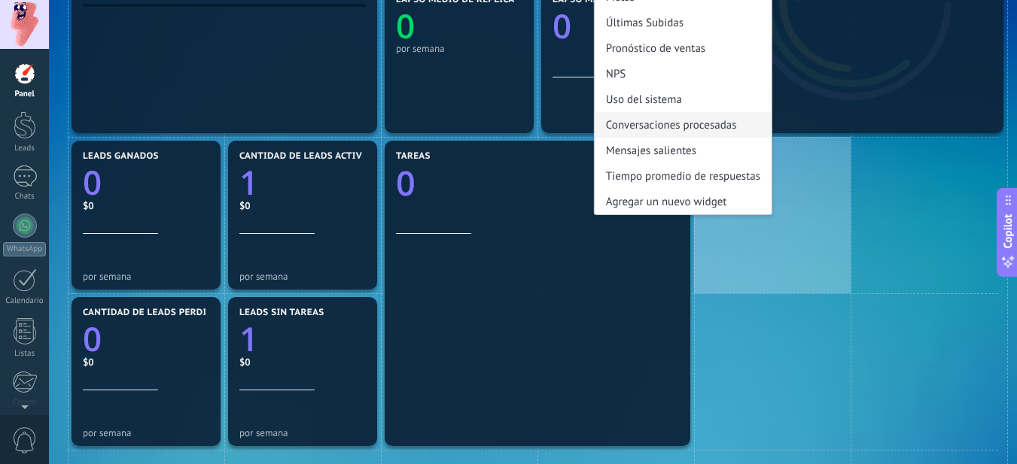
click at [657, 120] on div "Conversaciones procesadas" at bounding box center [683, 125] width 177 height 26
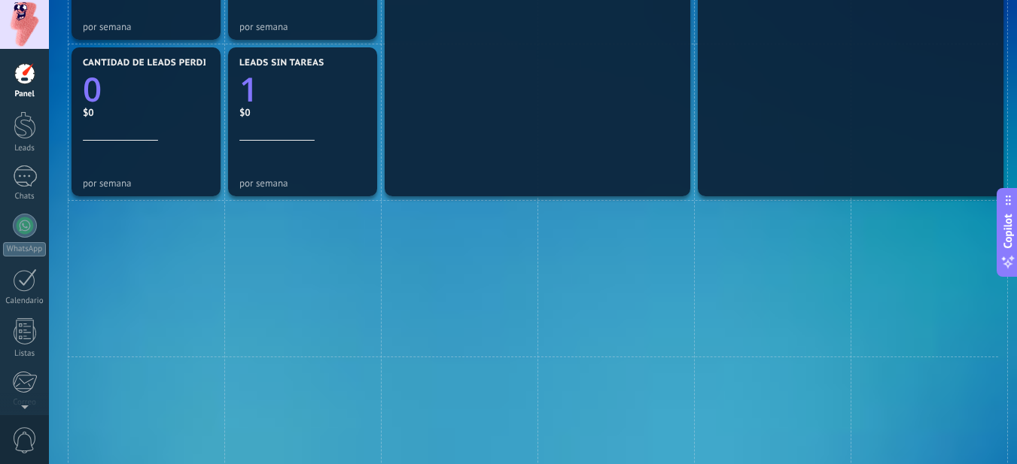
scroll to position [618, 0]
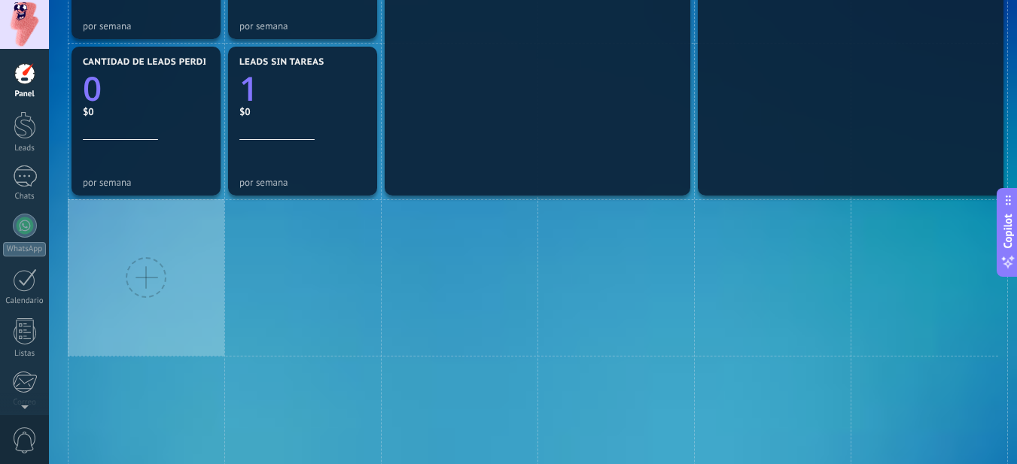
click at [141, 274] on div at bounding box center [146, 277] width 41 height 41
click at [140, 275] on div at bounding box center [146, 277] width 41 height 41
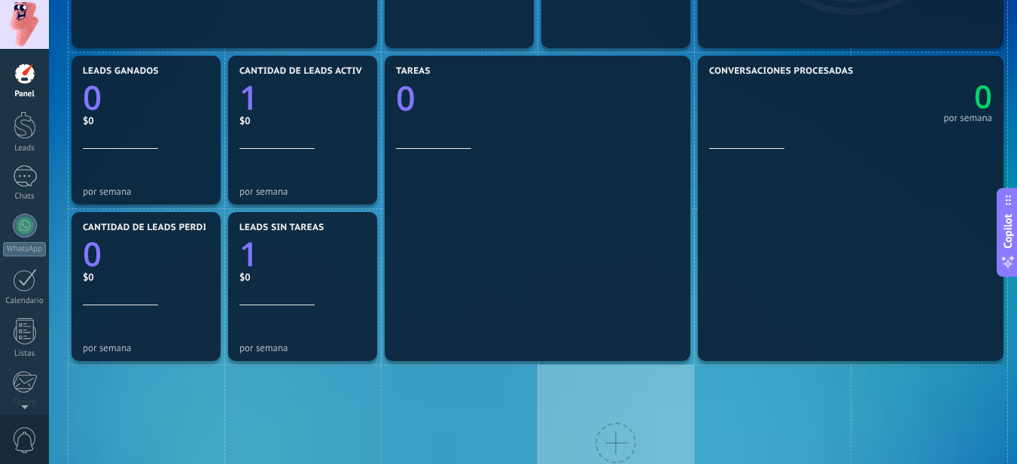
scroll to position [430, 0]
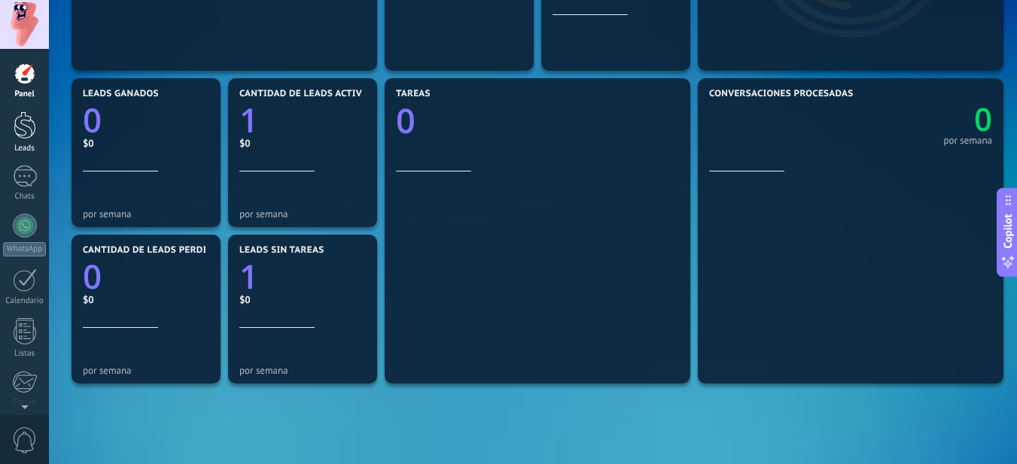
click at [27, 125] on div at bounding box center [25, 125] width 23 height 28
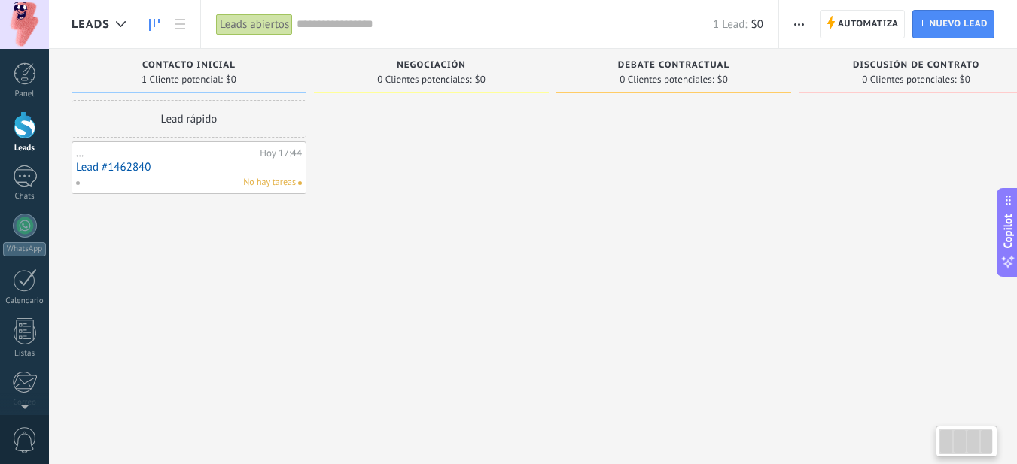
click at [415, 126] on div at bounding box center [431, 234] width 235 height 268
click at [132, 167] on link "Lead #1462840" at bounding box center [189, 167] width 226 height 13
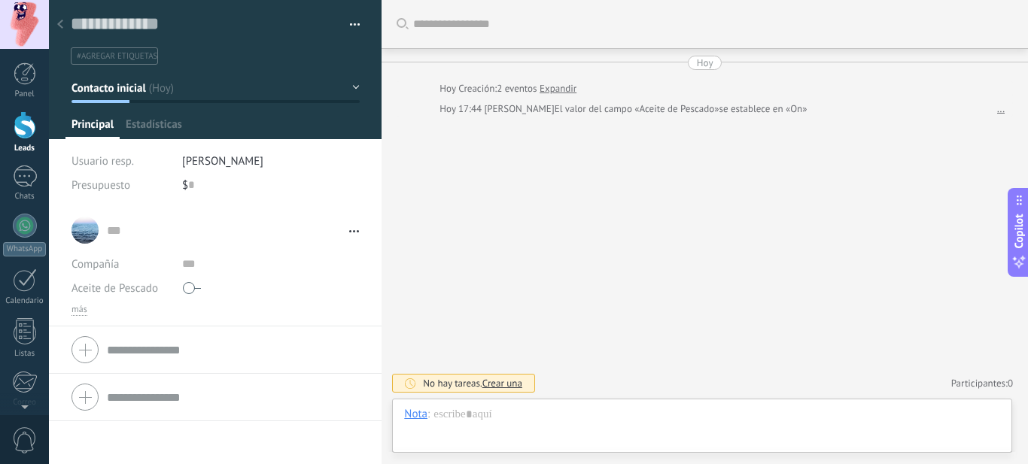
scroll to position [23, 0]
click at [267, 125] on span "Productos" at bounding box center [269, 128] width 48 height 22
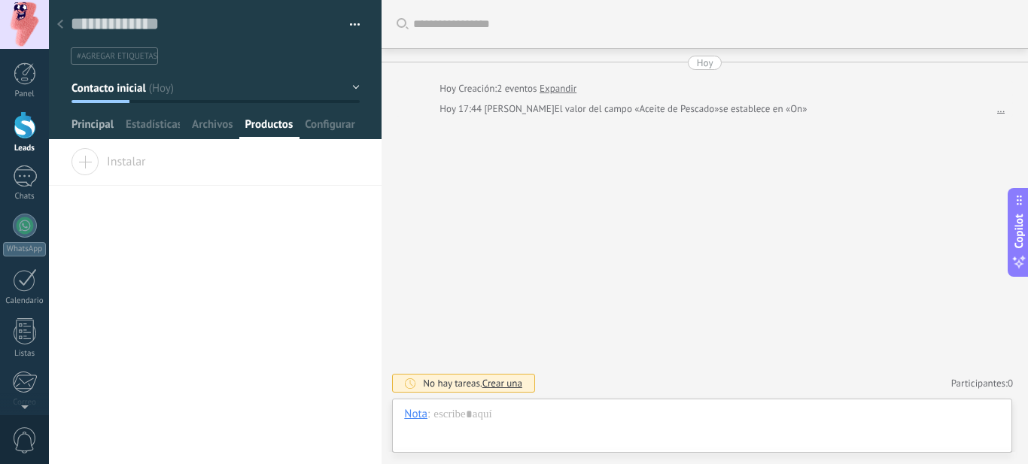
click at [94, 125] on span "Principal" at bounding box center [93, 128] width 42 height 22
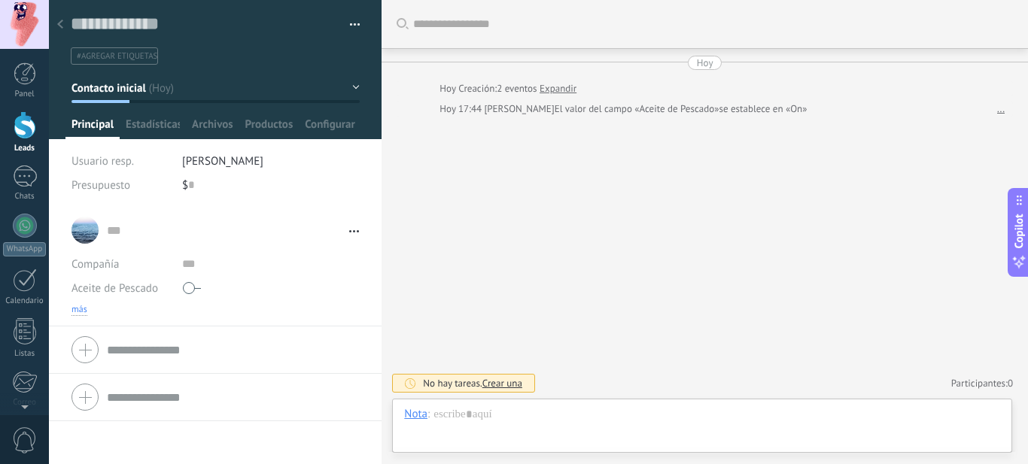
click at [79, 309] on span "más" at bounding box center [80, 310] width 16 height 12
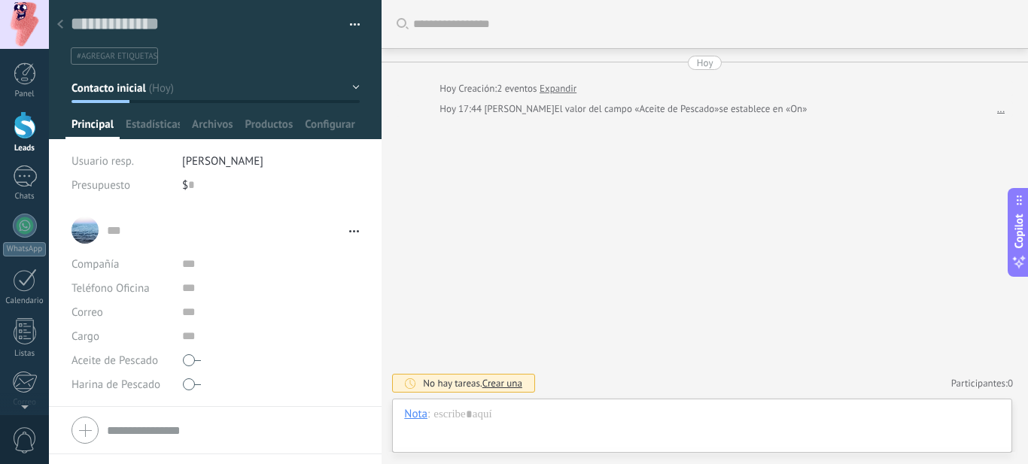
click at [558, 88] on link "Expandir" at bounding box center [558, 88] width 37 height 15
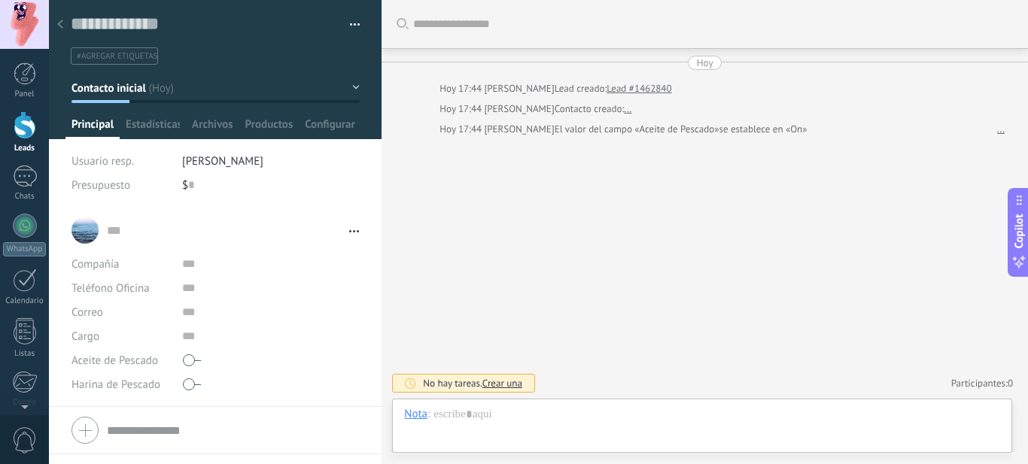
click at [509, 385] on span "Crear una" at bounding box center [502, 383] width 40 height 13
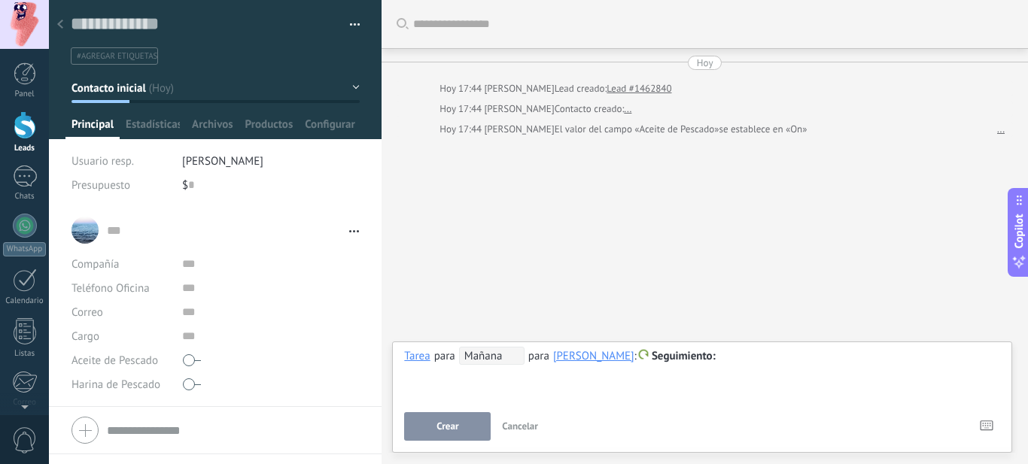
click at [522, 429] on span "Cancelar" at bounding box center [520, 426] width 36 height 13
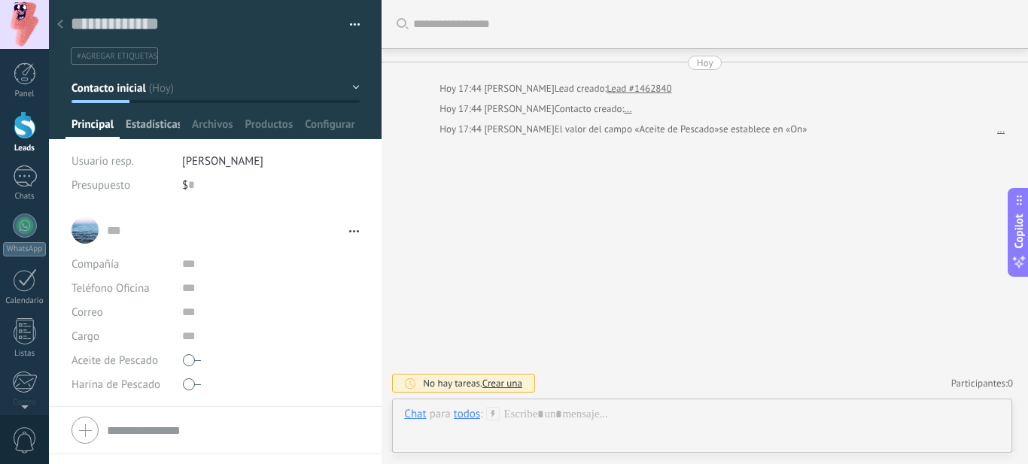
click at [151, 125] on span "Estadísticas" at bounding box center [153, 128] width 54 height 22
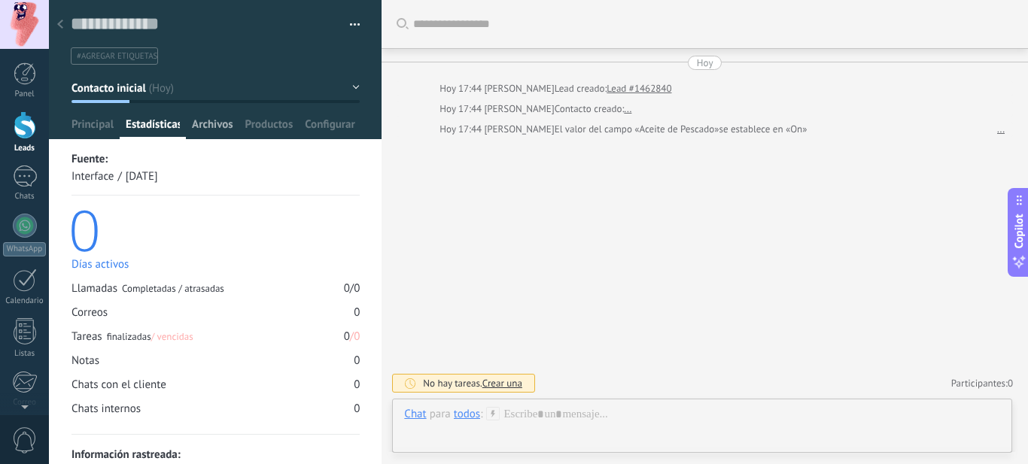
click at [204, 124] on span "Archivos" at bounding box center [212, 128] width 41 height 22
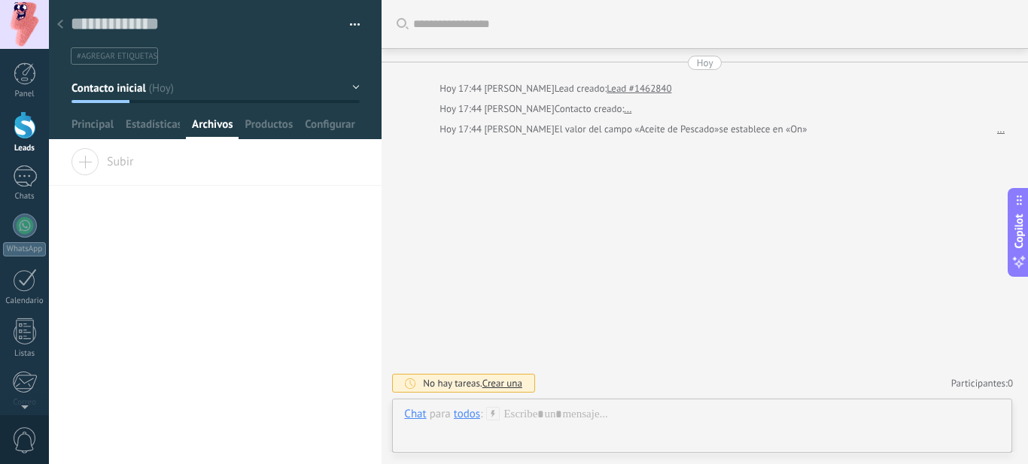
click at [349, 22] on button "button" at bounding box center [350, 25] width 22 height 23
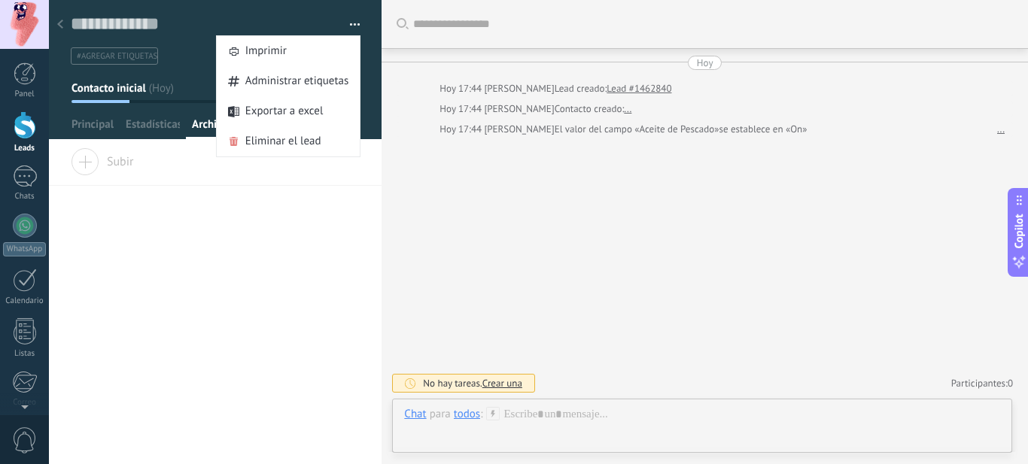
click at [349, 22] on button "button" at bounding box center [350, 25] width 22 height 23
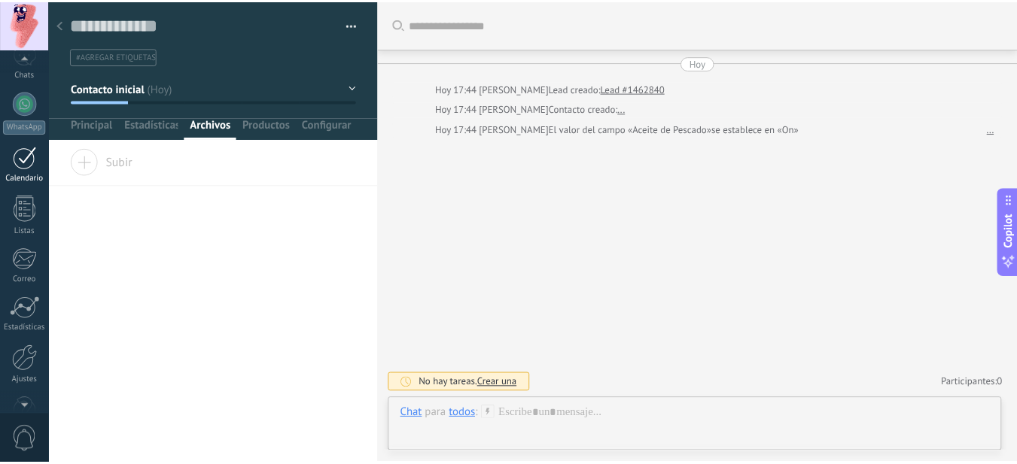
scroll to position [126, 0]
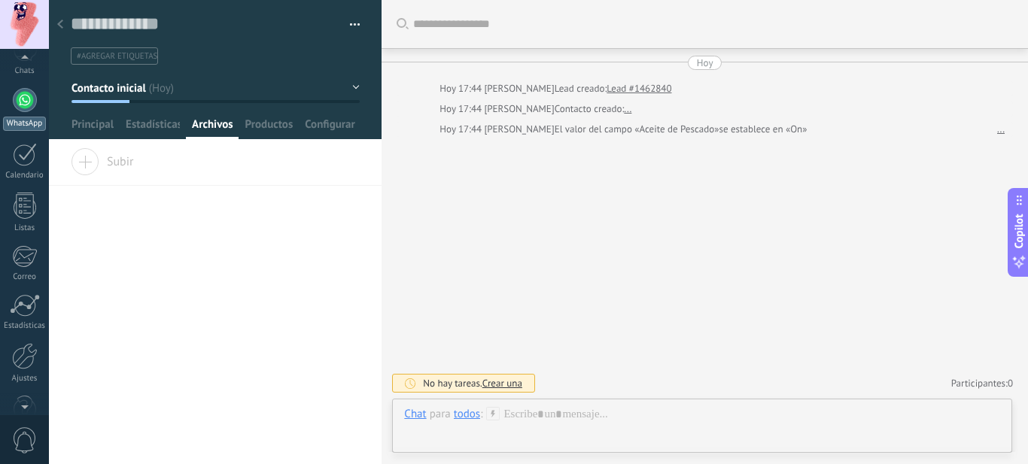
click at [28, 97] on div at bounding box center [25, 100] width 24 height 24
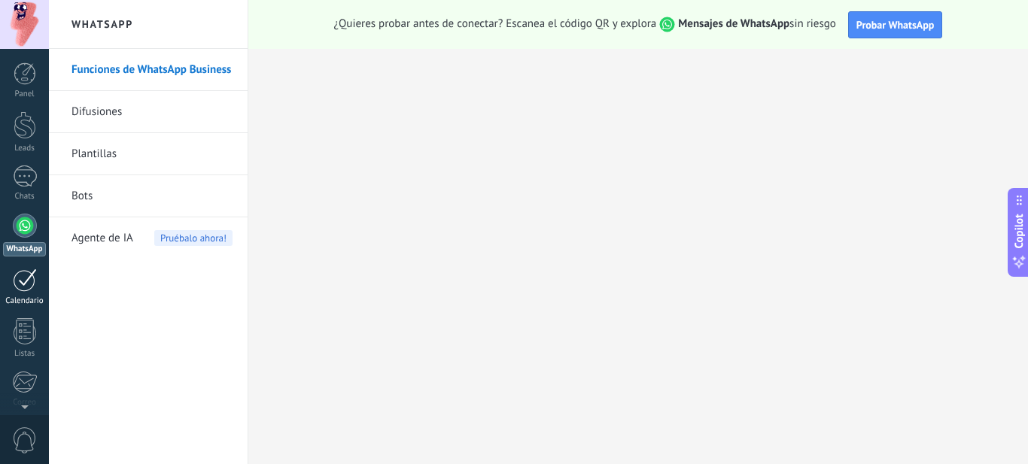
click at [17, 288] on div at bounding box center [25, 280] width 24 height 23
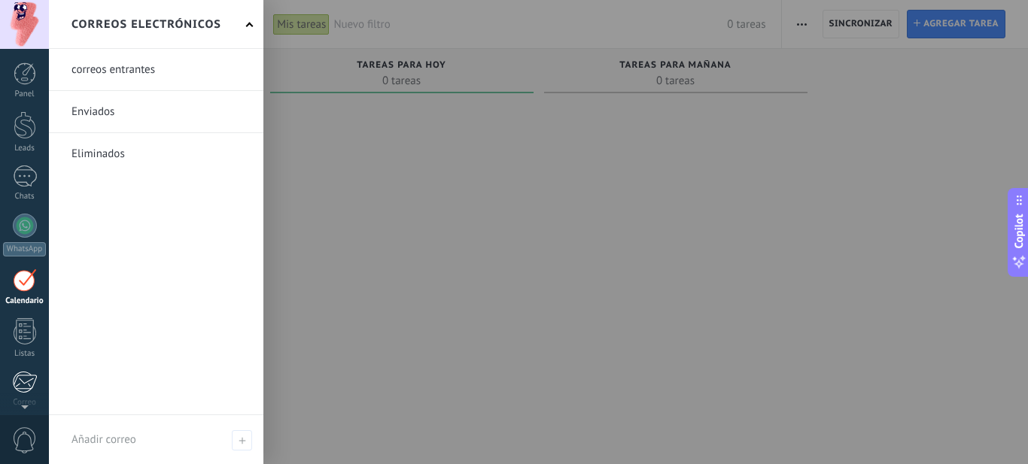
click at [20, 378] on div at bounding box center [24, 382] width 25 height 23
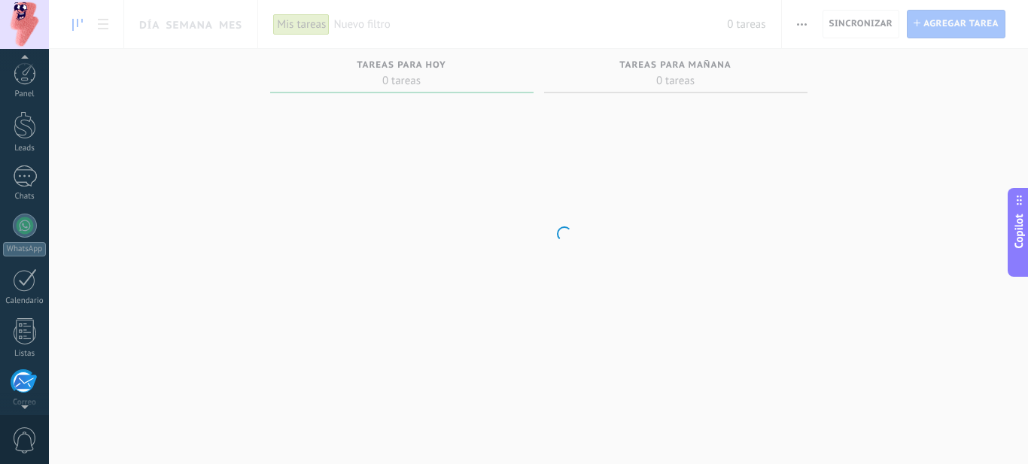
scroll to position [146, 0]
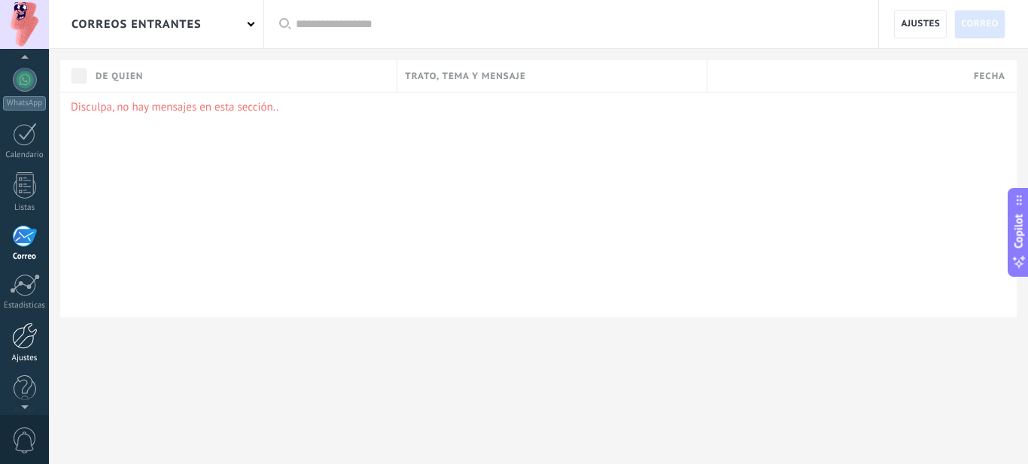
click at [28, 331] on div at bounding box center [25, 336] width 26 height 26
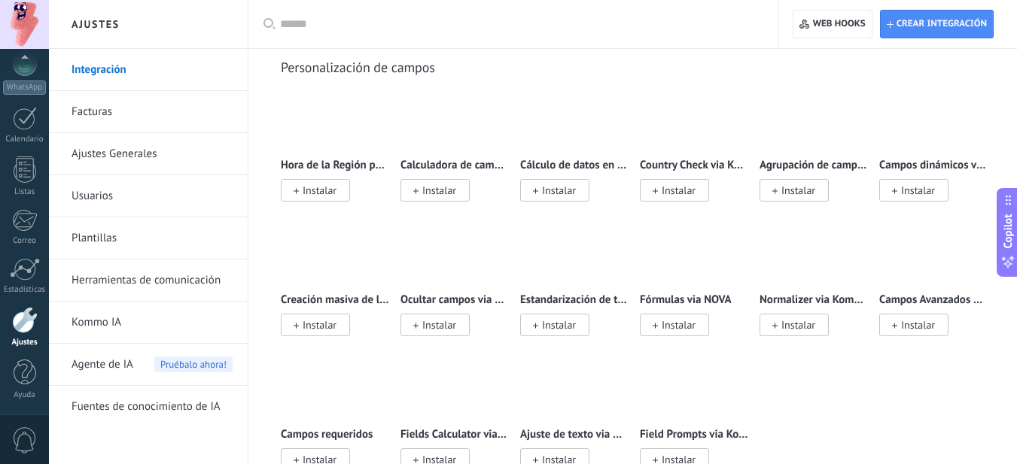
scroll to position [5834, 0]
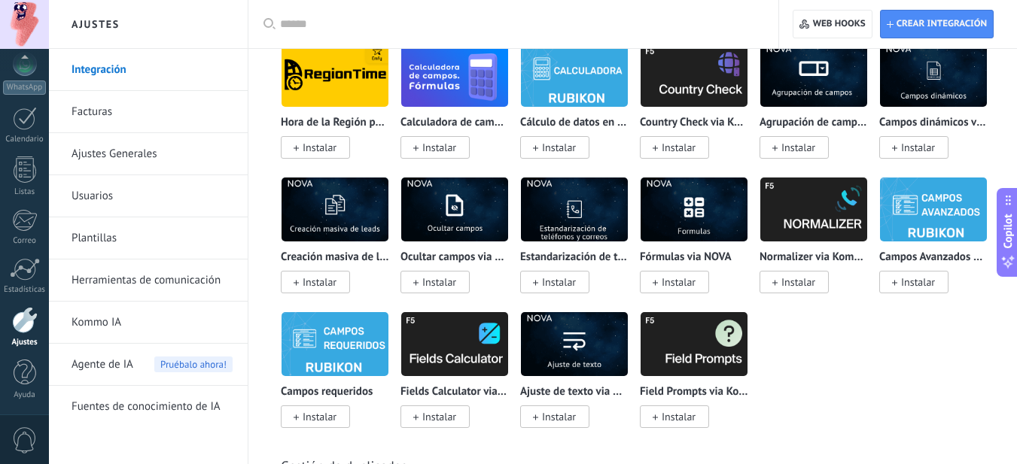
click at [103, 188] on link "Usuarios" at bounding box center [152, 196] width 161 height 42
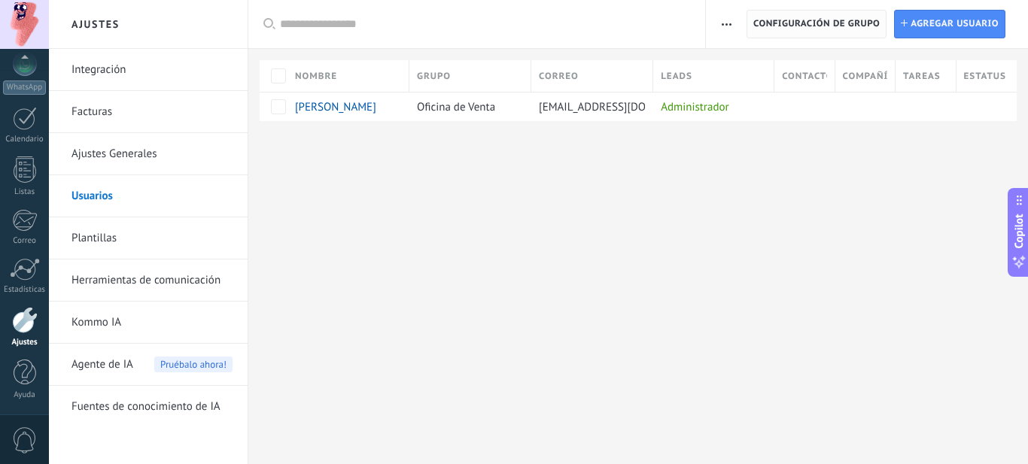
click at [784, 23] on span "Configuración de grupo" at bounding box center [816, 24] width 126 height 27
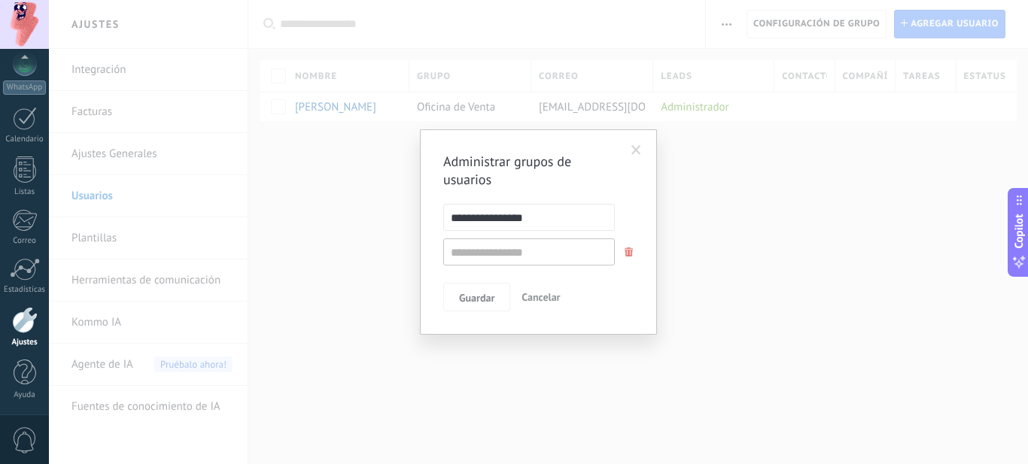
click at [543, 296] on span "Cancelar" at bounding box center [541, 298] width 38 height 14
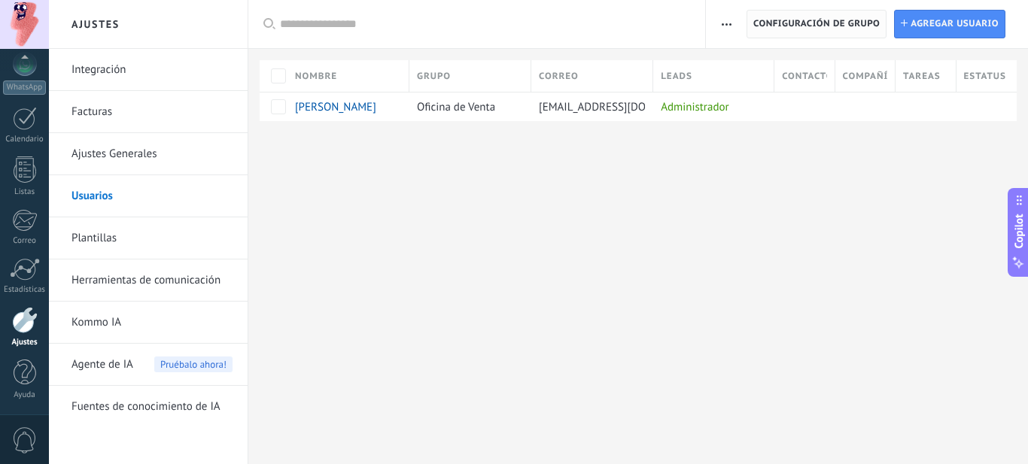
click at [793, 18] on span "Configuración de grupo" at bounding box center [816, 24] width 126 height 27
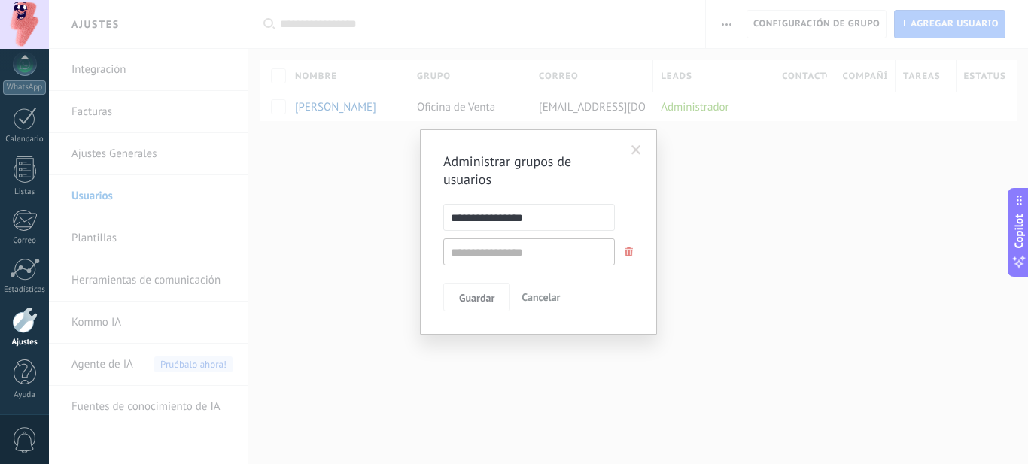
click at [537, 300] on span "Cancelar" at bounding box center [541, 298] width 38 height 14
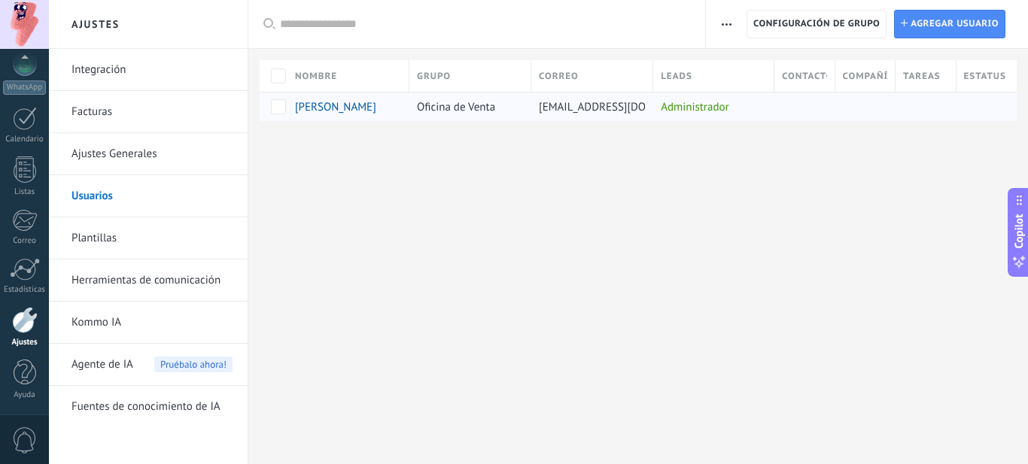
click at [466, 108] on span "Oficina de Venta" at bounding box center [456, 107] width 78 height 14
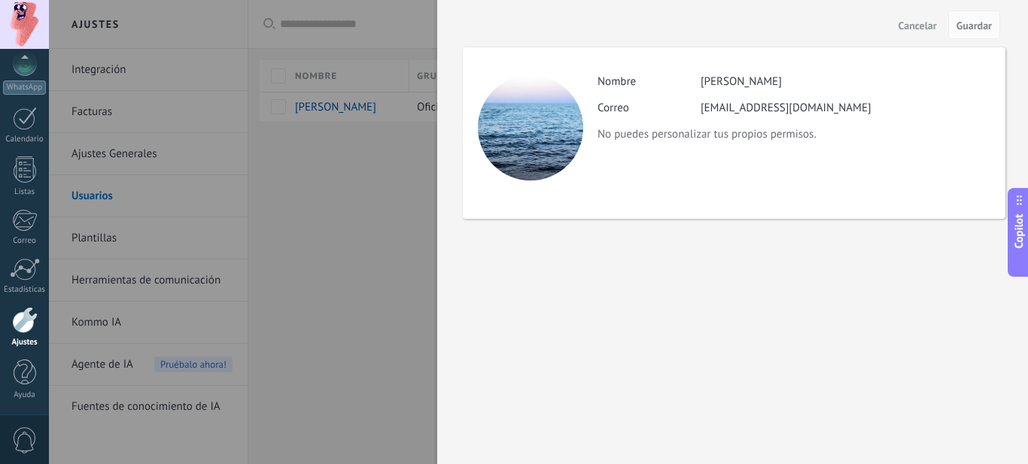
click at [920, 26] on span "Cancelar" at bounding box center [918, 25] width 38 height 11
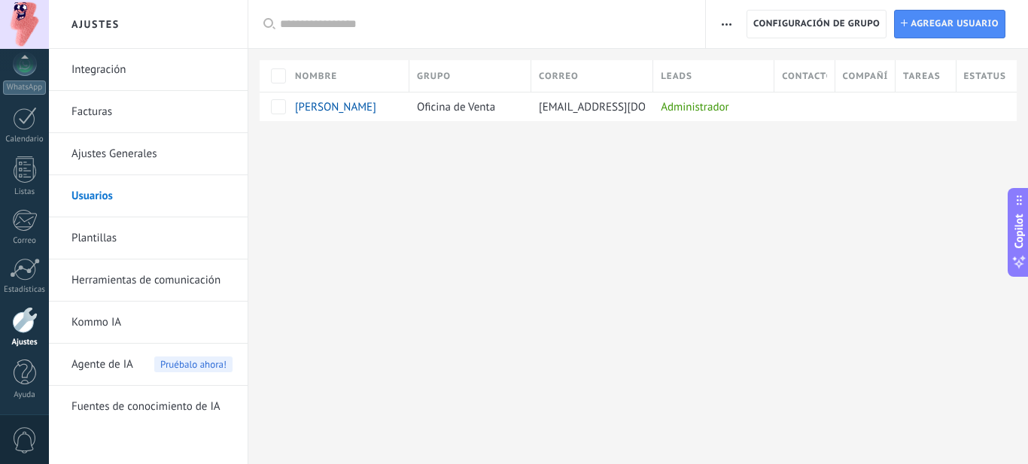
click at [102, 238] on link "Plantillas" at bounding box center [152, 239] width 161 height 42
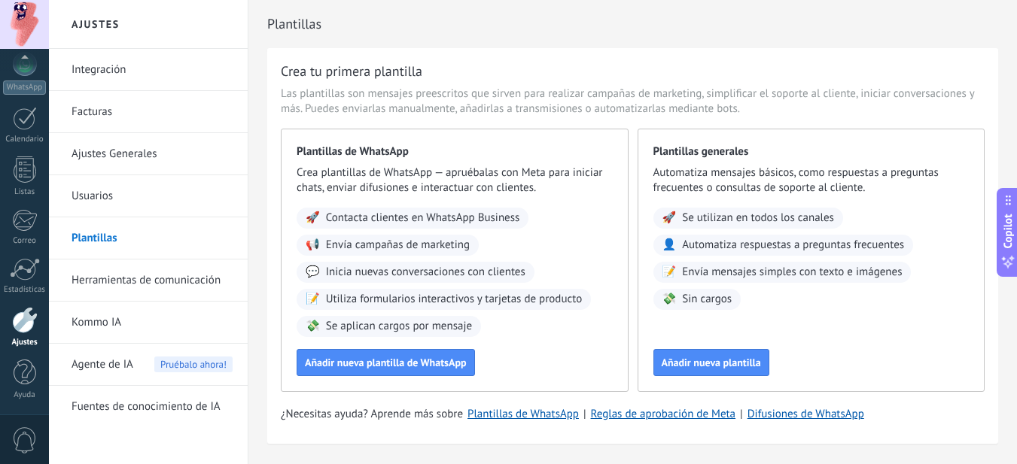
click at [101, 275] on link "Herramientas de comunicación" at bounding box center [152, 281] width 161 height 42
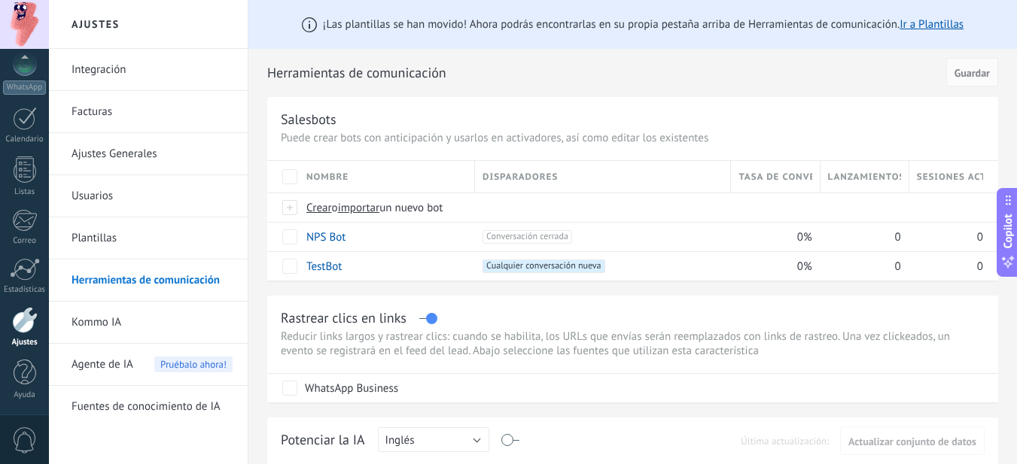
click at [111, 320] on link "Kommo IA" at bounding box center [152, 323] width 161 height 42
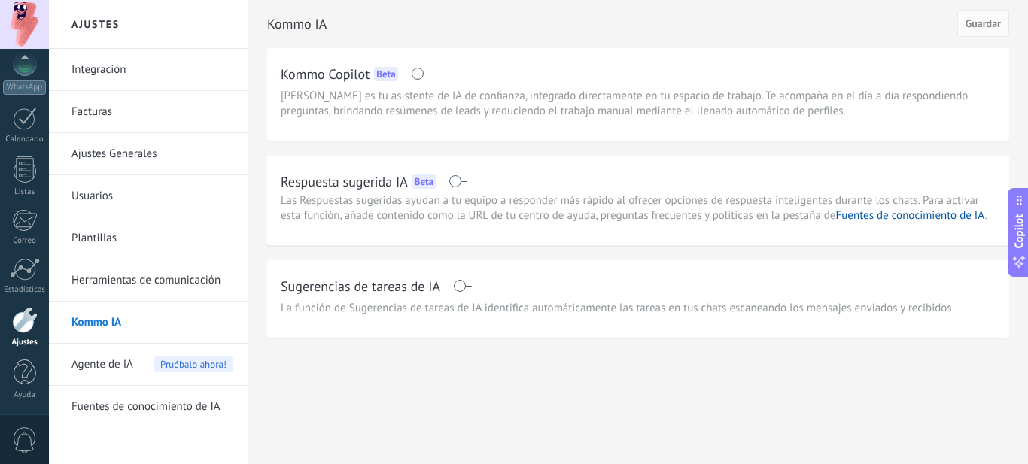
click at [91, 107] on link "Facturas" at bounding box center [152, 112] width 161 height 42
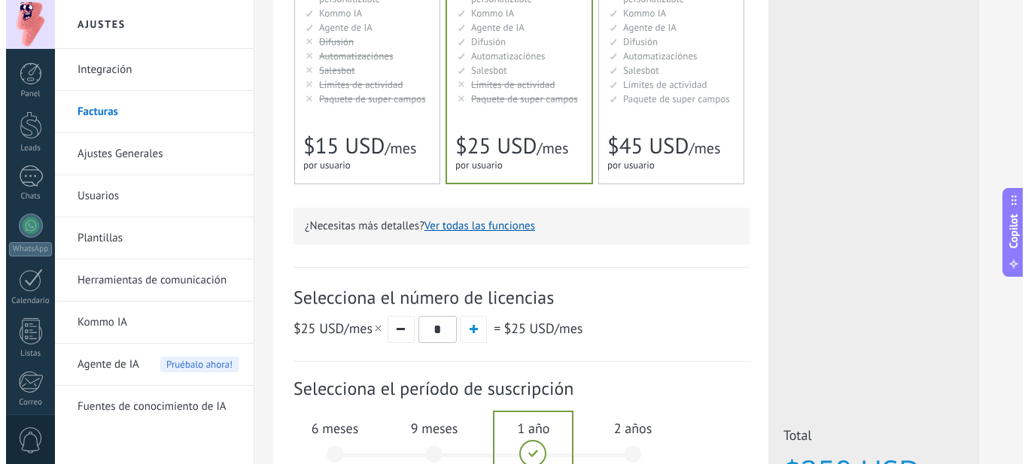
scroll to position [314, 0]
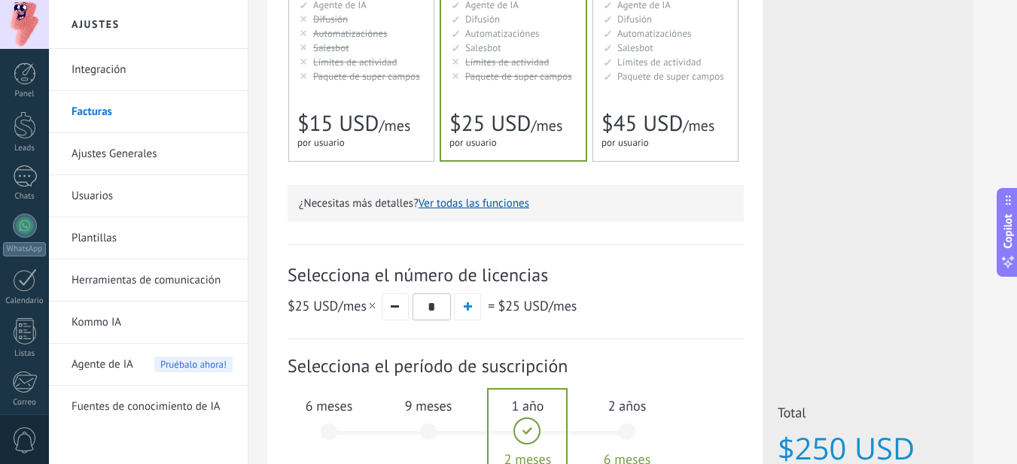
click at [479, 205] on button "Ver todas las funciones" at bounding box center [474, 203] width 111 height 14
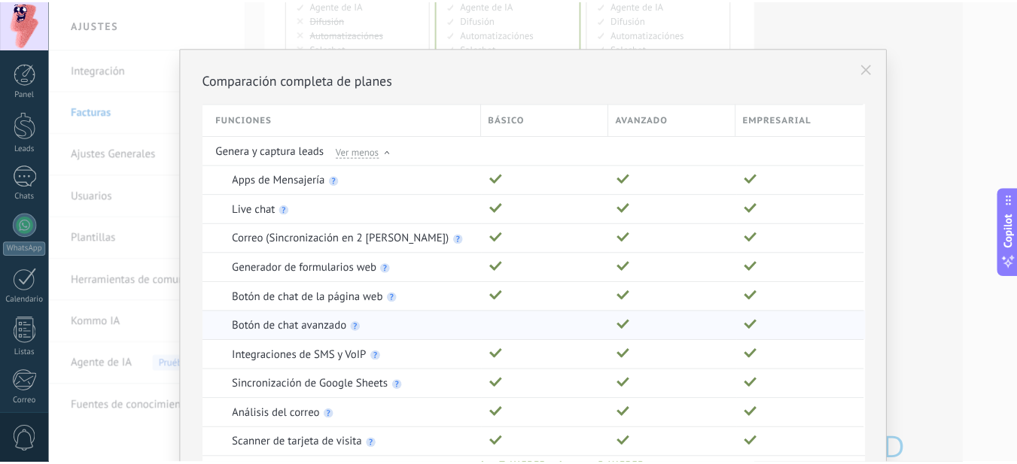
scroll to position [0, 0]
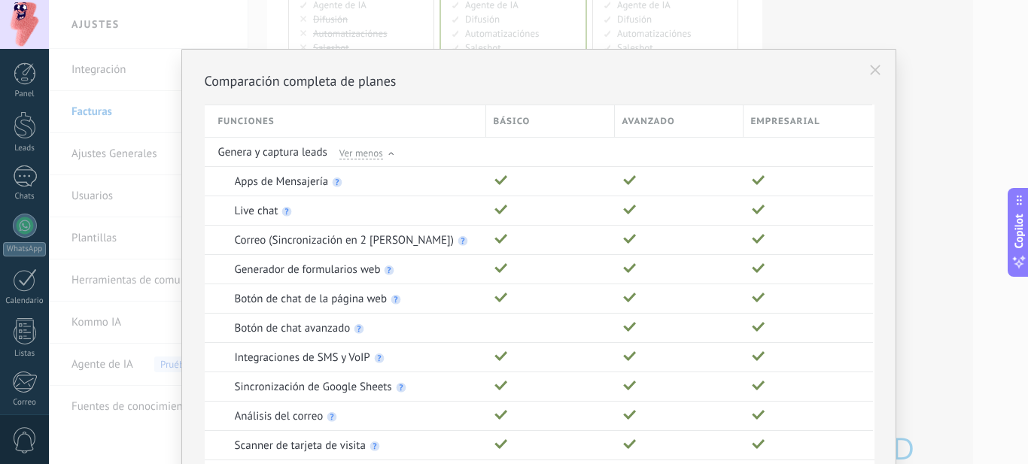
click at [870, 71] on icon at bounding box center [875, 70] width 11 height 11
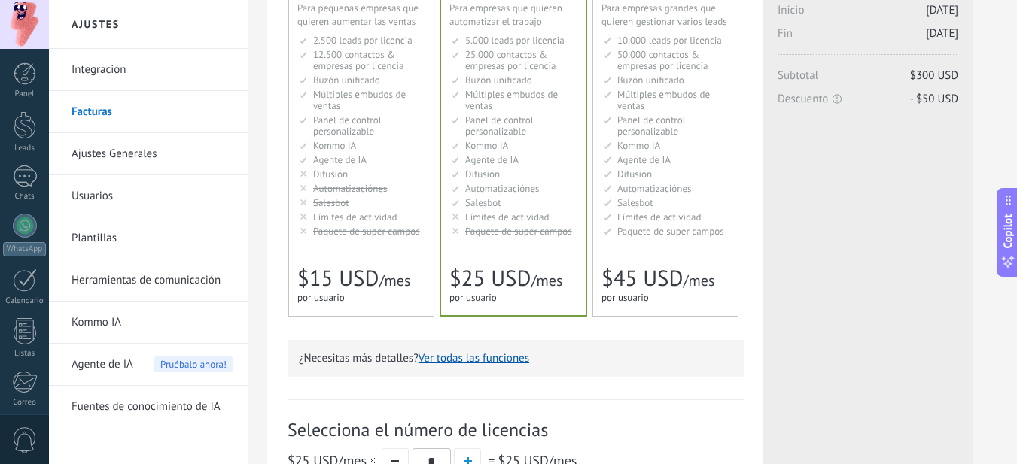
scroll to position [126, 0]
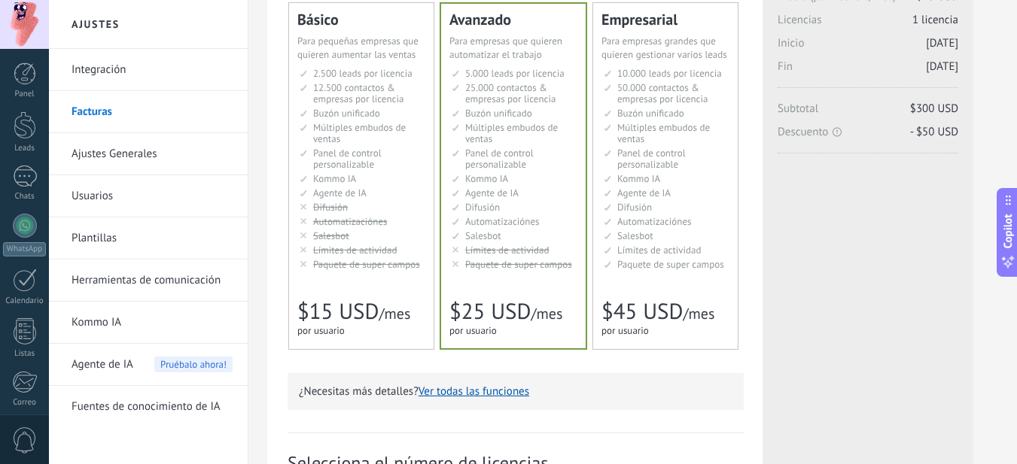
click at [100, 152] on link "Ajustes Generales" at bounding box center [152, 154] width 161 height 42
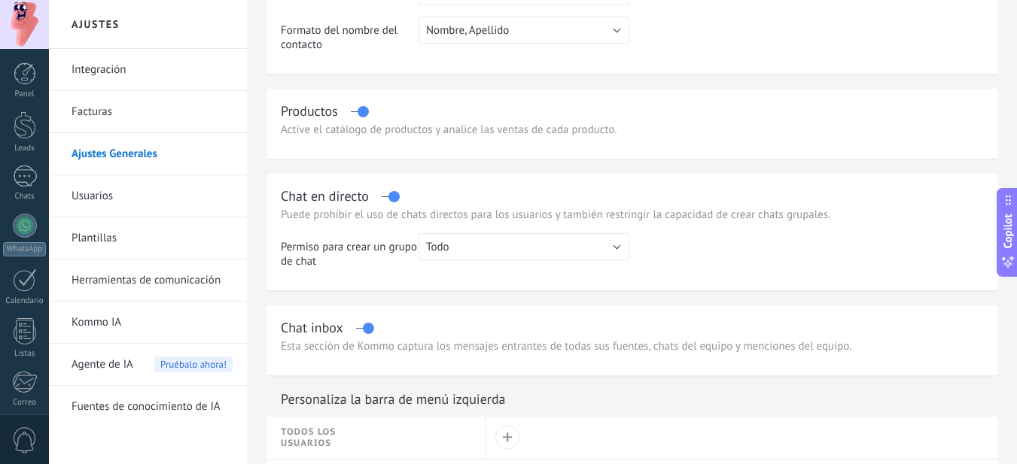
scroll to position [376, 0]
click at [531, 129] on div "Active el catálogo de productos y analice las ventas de cada producto." at bounding box center [633, 127] width 704 height 14
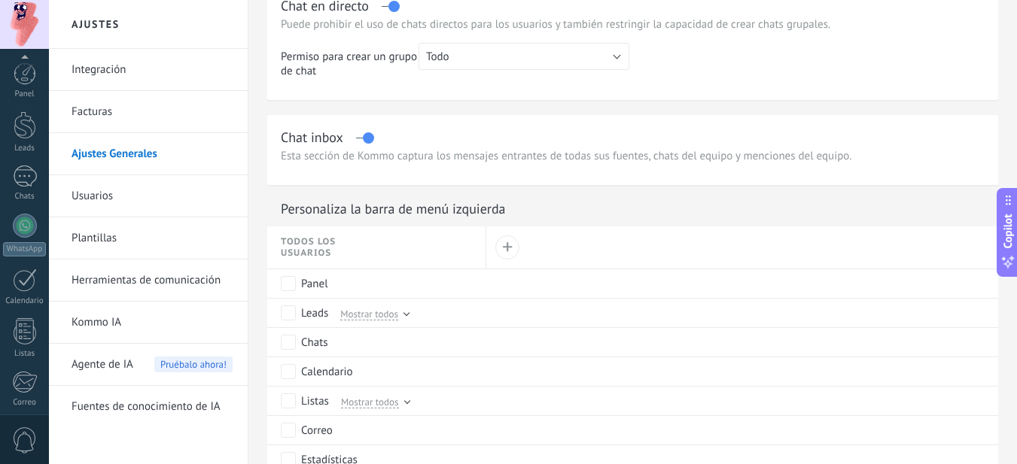
scroll to position [162, 0]
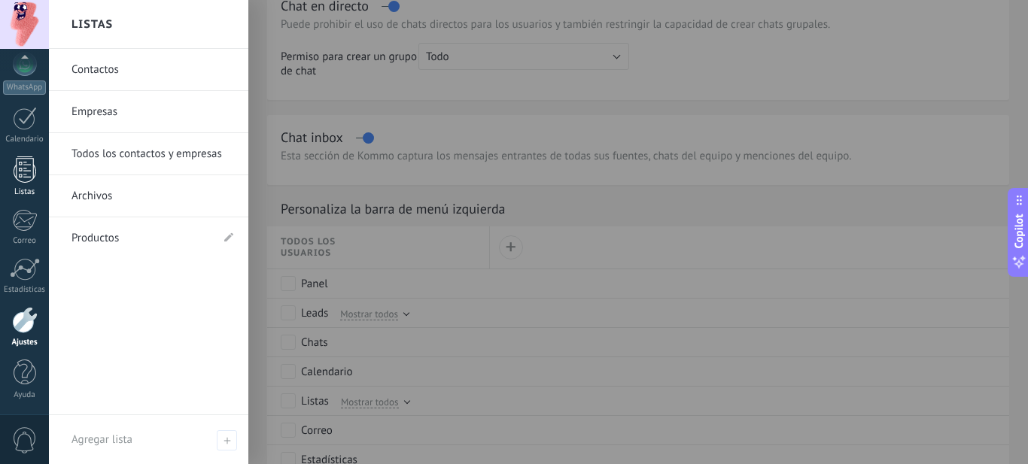
click at [25, 169] on div at bounding box center [25, 170] width 23 height 26
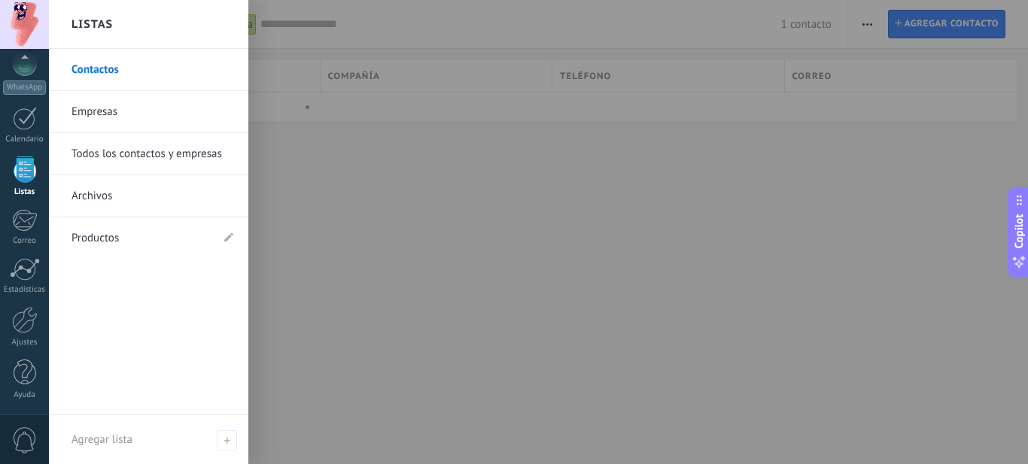
click at [97, 238] on link "Productos" at bounding box center [141, 239] width 139 height 42
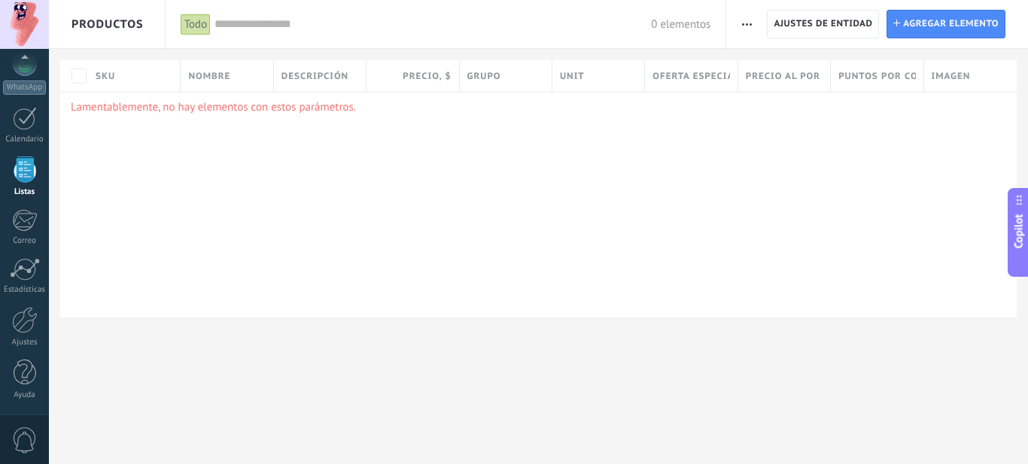
click at [750, 23] on icon "button" at bounding box center [747, 24] width 10 height 2
click at [971, 17] on span "Agregar elemento" at bounding box center [951, 24] width 96 height 27
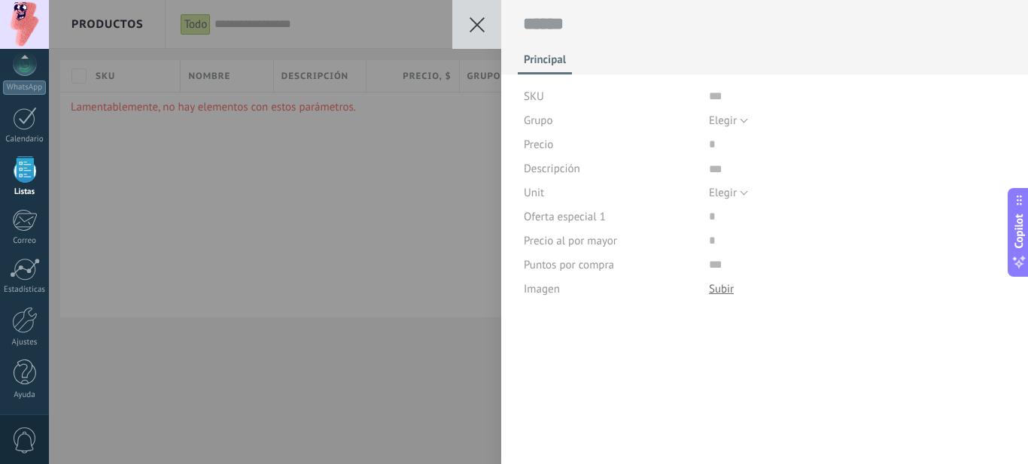
scroll to position [15, 0]
click at [744, 122] on button "Elegir" at bounding box center [728, 120] width 39 height 24
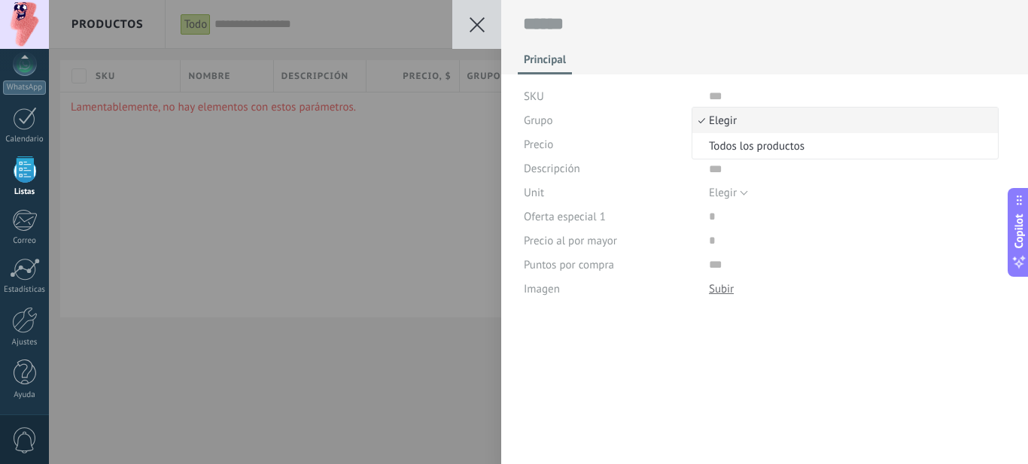
click at [744, 117] on span "Elegir" at bounding box center [842, 121] width 301 height 14
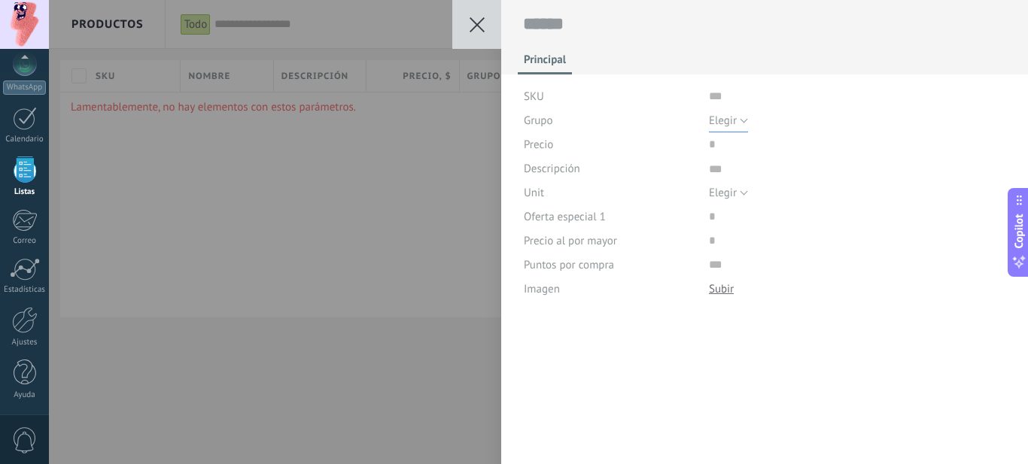
click at [744, 117] on button "Elegir" at bounding box center [728, 120] width 39 height 24
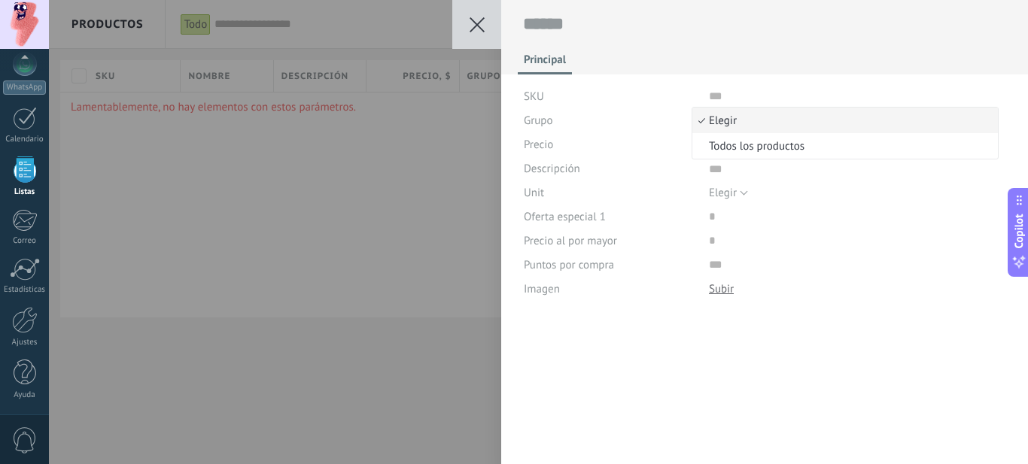
click at [744, 117] on span "Elegir" at bounding box center [842, 121] width 301 height 14
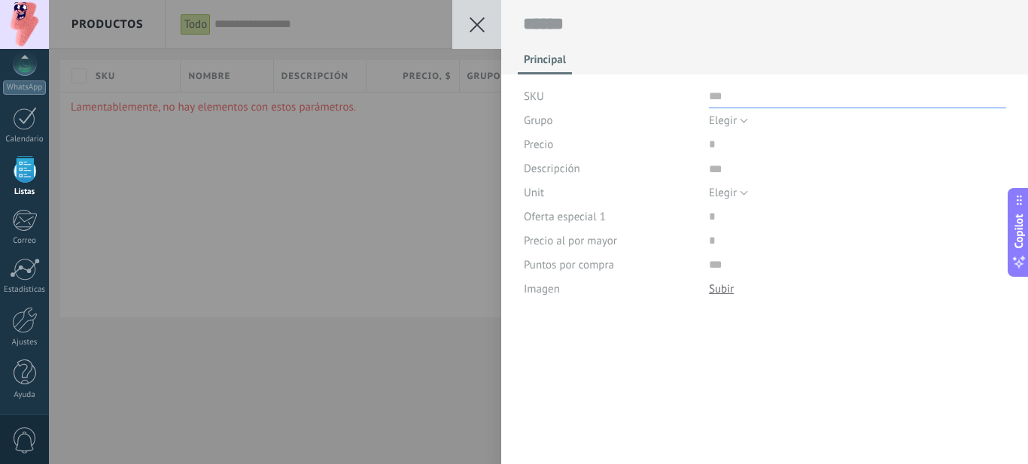
click at [710, 96] on input "text" at bounding box center [857, 96] width 297 height 24
click at [717, 172] on textarea at bounding box center [857, 169] width 297 height 24
click at [475, 25] on icon at bounding box center [477, 24] width 15 height 15
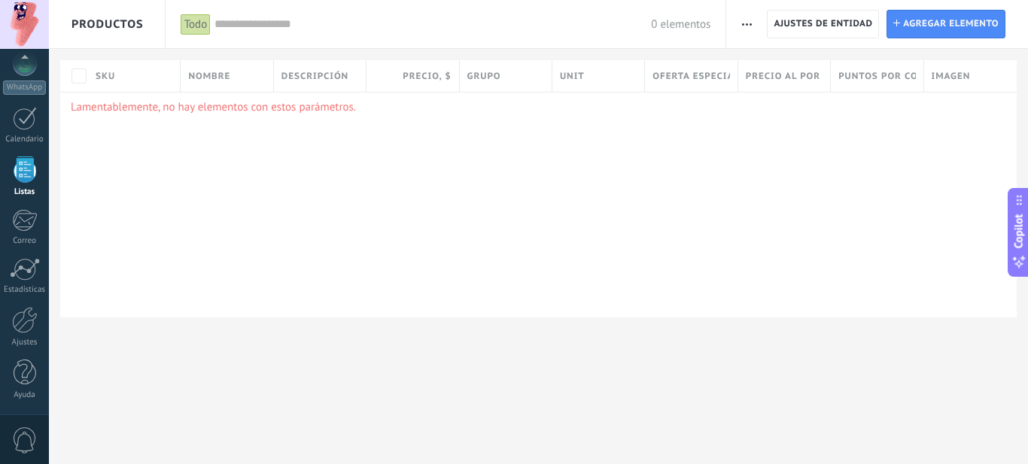
click at [744, 20] on span "button" at bounding box center [747, 24] width 10 height 29
click at [796, 125] on span "Ajuste de lista" at bounding box center [789, 124] width 68 height 30
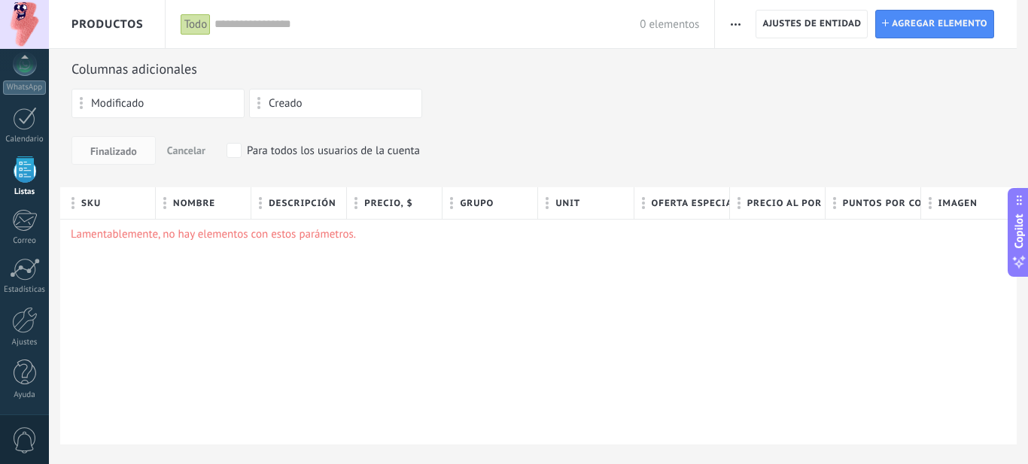
click at [735, 25] on use "button" at bounding box center [736, 24] width 10 height 2
click at [744, 120] on span "Ajuste de lista" at bounding box center [778, 124] width 68 height 30
click at [737, 20] on span "button" at bounding box center [736, 24] width 10 height 29
click at [762, 94] on span "Categorías" at bounding box center [769, 94] width 50 height 30
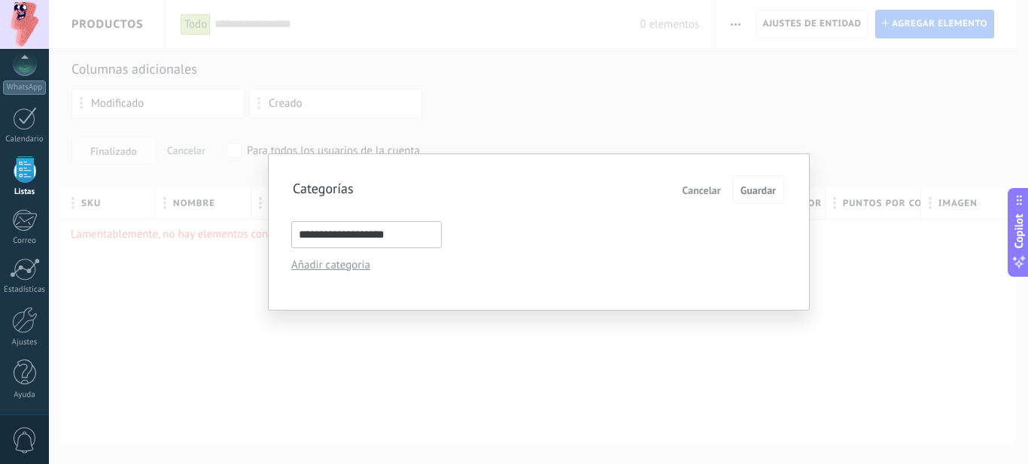
click at [699, 190] on span "Cancelar" at bounding box center [702, 190] width 38 height 11
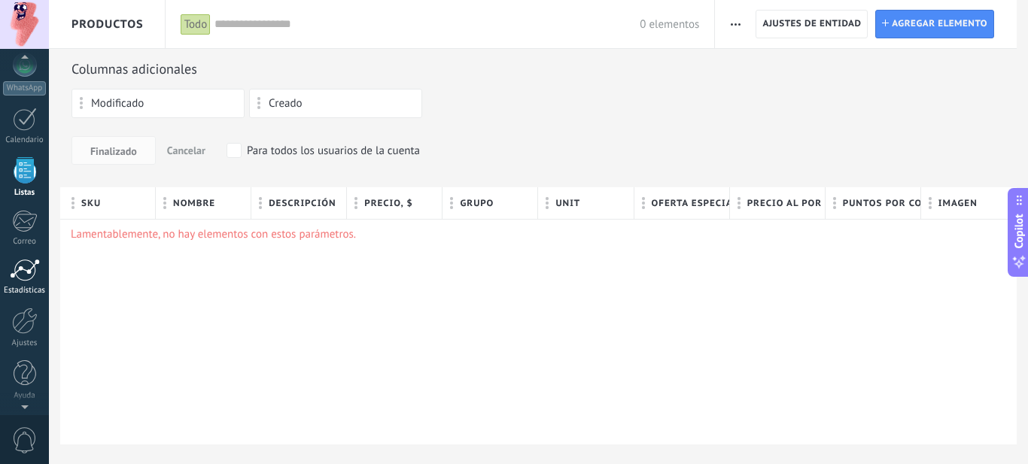
scroll to position [162, 0]
click at [28, 436] on span "0" at bounding box center [25, 441] width 26 height 26
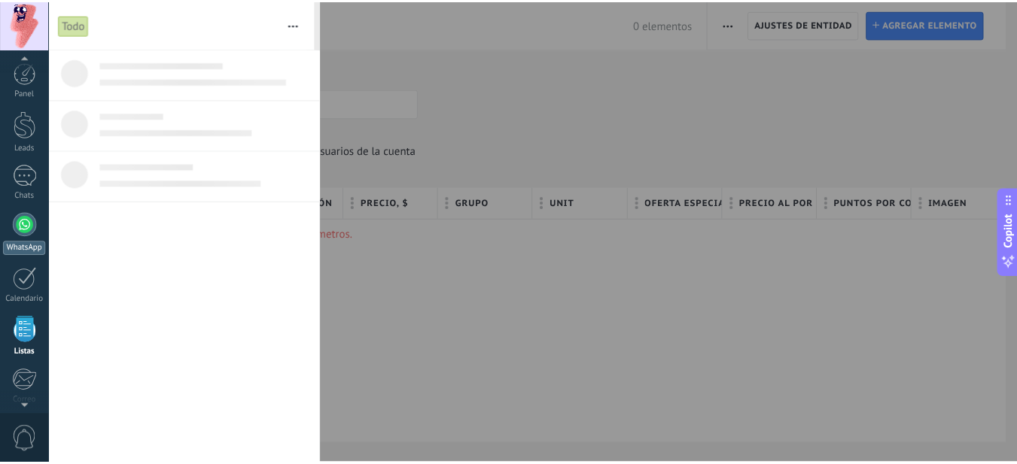
scroll to position [0, 0]
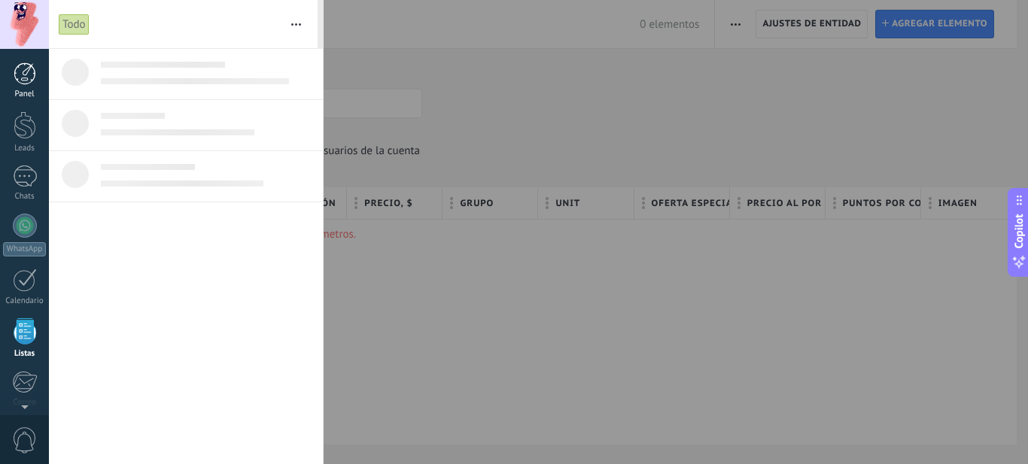
click at [26, 72] on div at bounding box center [25, 73] width 23 height 23
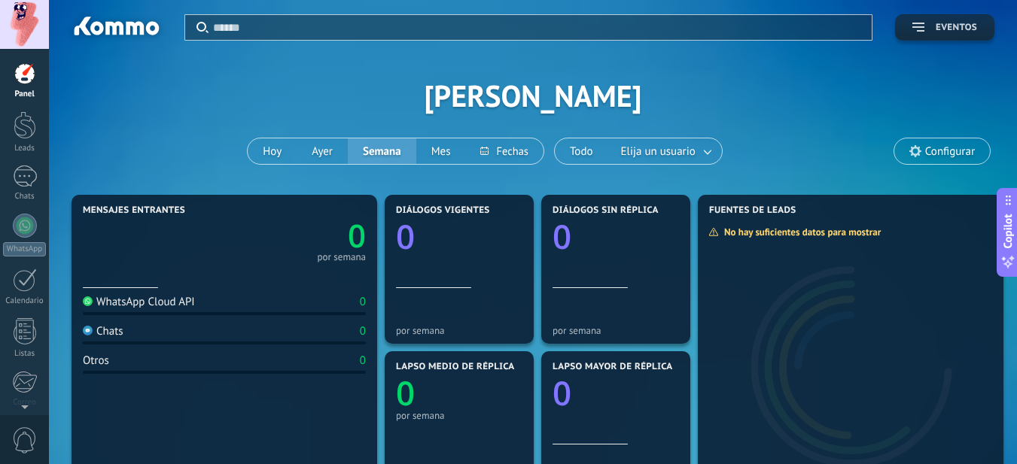
click at [959, 25] on span "Eventos" at bounding box center [956, 28] width 41 height 11
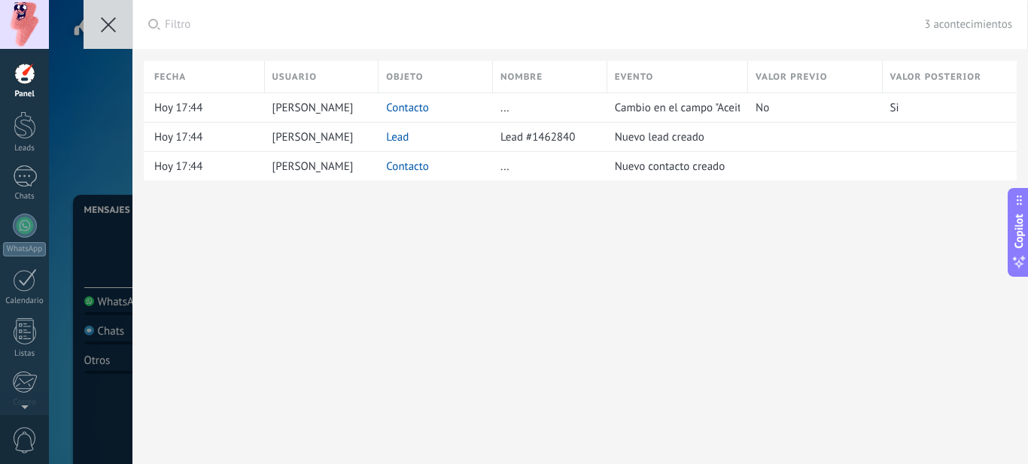
click at [102, 18] on use at bounding box center [108, 24] width 15 height 15
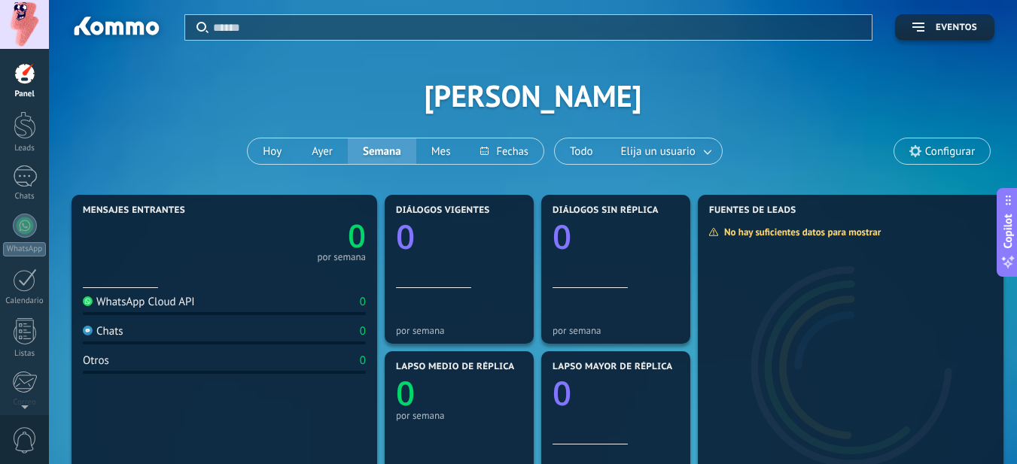
click at [23, 16] on div at bounding box center [24, 24] width 49 height 49
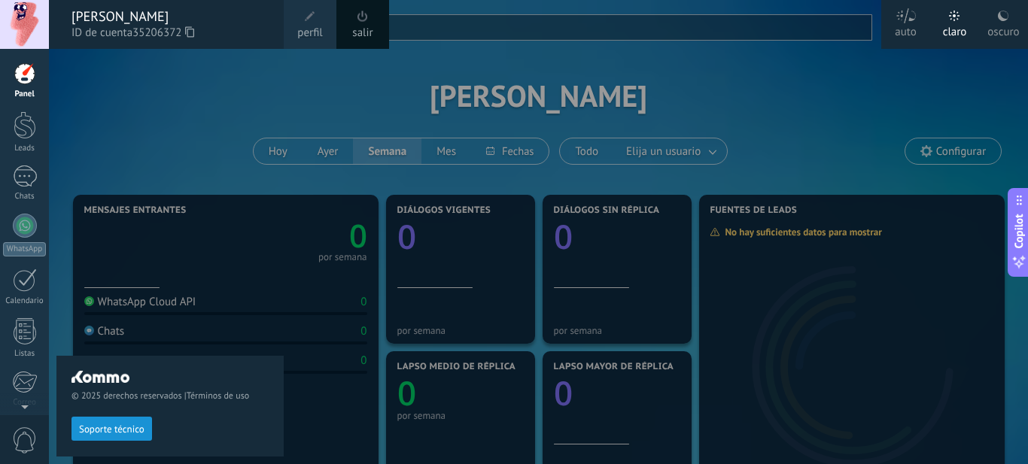
click at [360, 23] on span at bounding box center [363, 16] width 17 height 17
